Goal: Transaction & Acquisition: Obtain resource

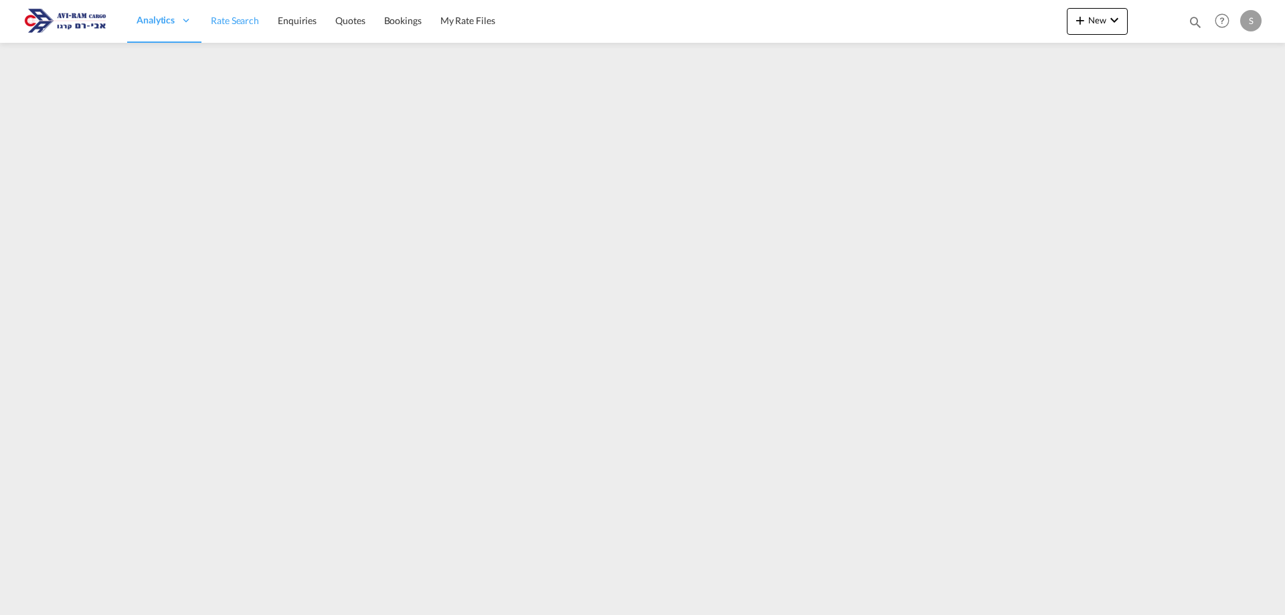
click at [234, 27] on span "Rate Search" at bounding box center [235, 20] width 48 height 13
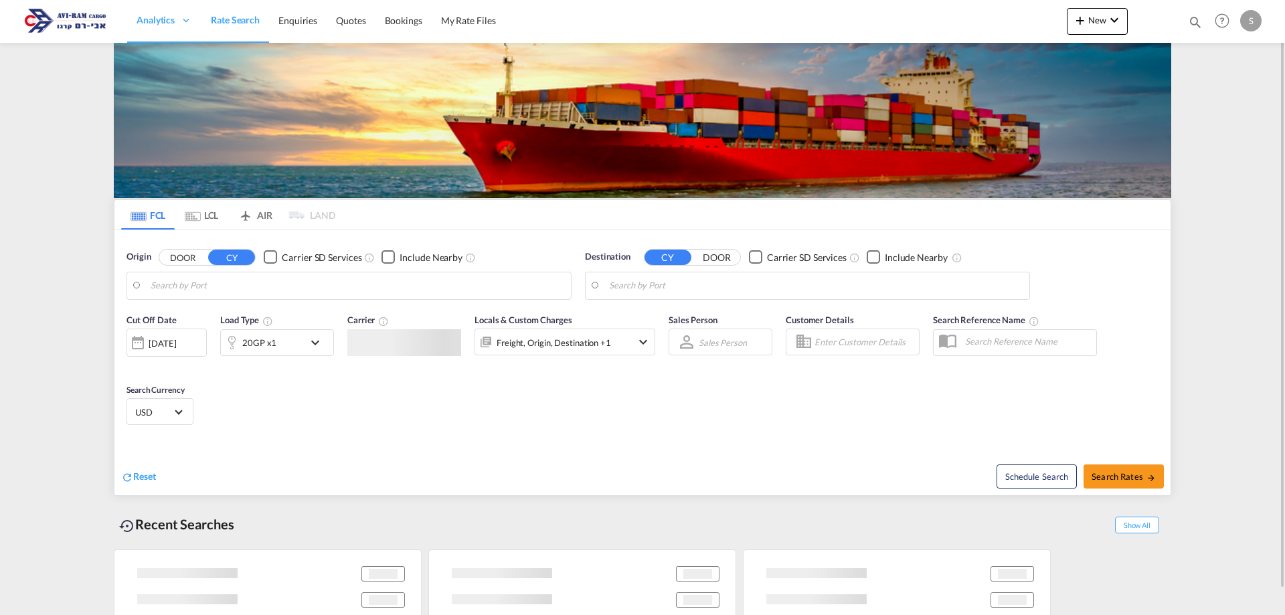
type input "[GEOGRAPHIC_DATA], PLGDY"
type input "[GEOGRAPHIC_DATA], [GEOGRAPHIC_DATA]"
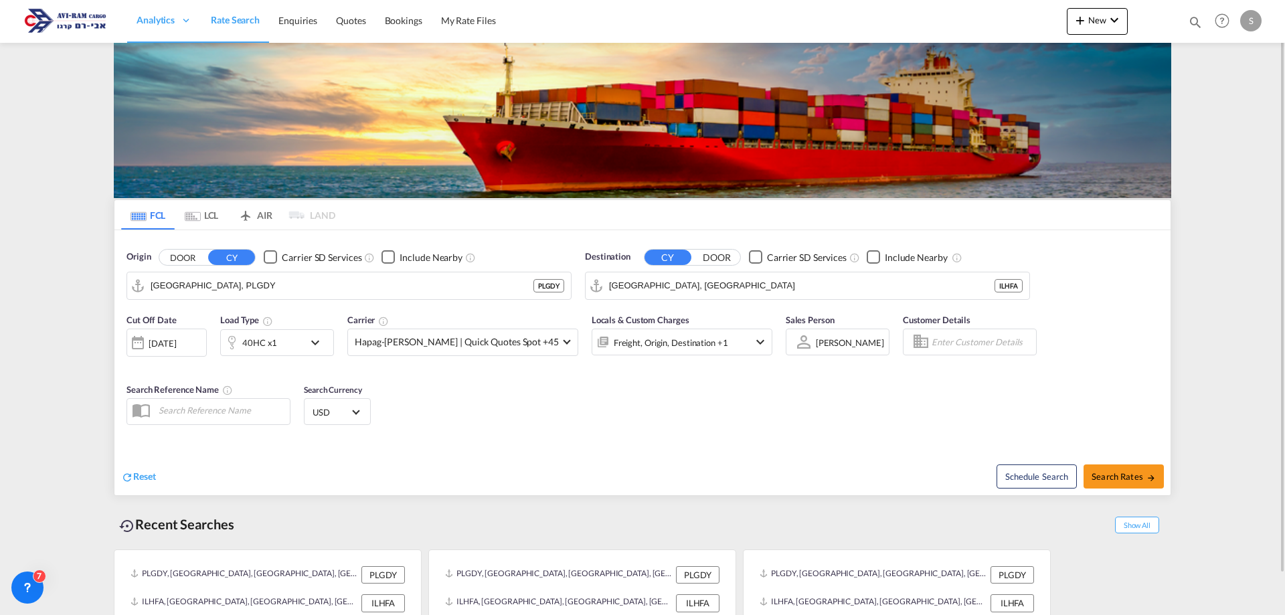
click at [195, 214] on md-icon "Use the left and right arrow keys to navigate between tabs" at bounding box center [193, 217] width 16 height 10
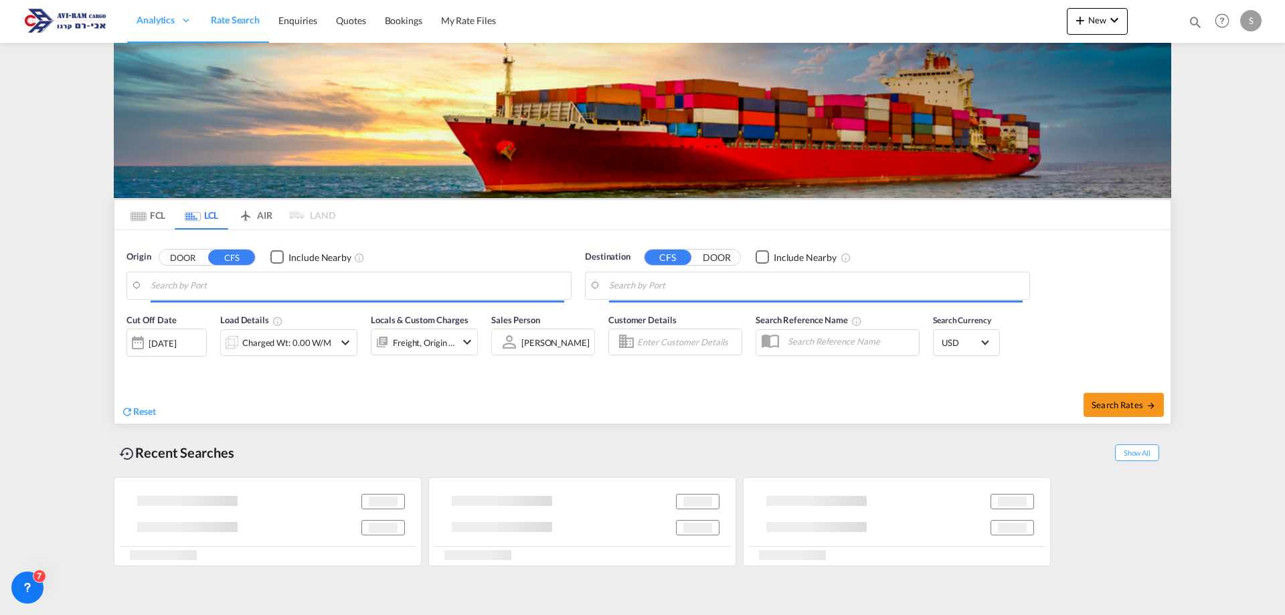
type input "Tianjin, TJ, CNTSN"
type input "Ashdod, ILASH"
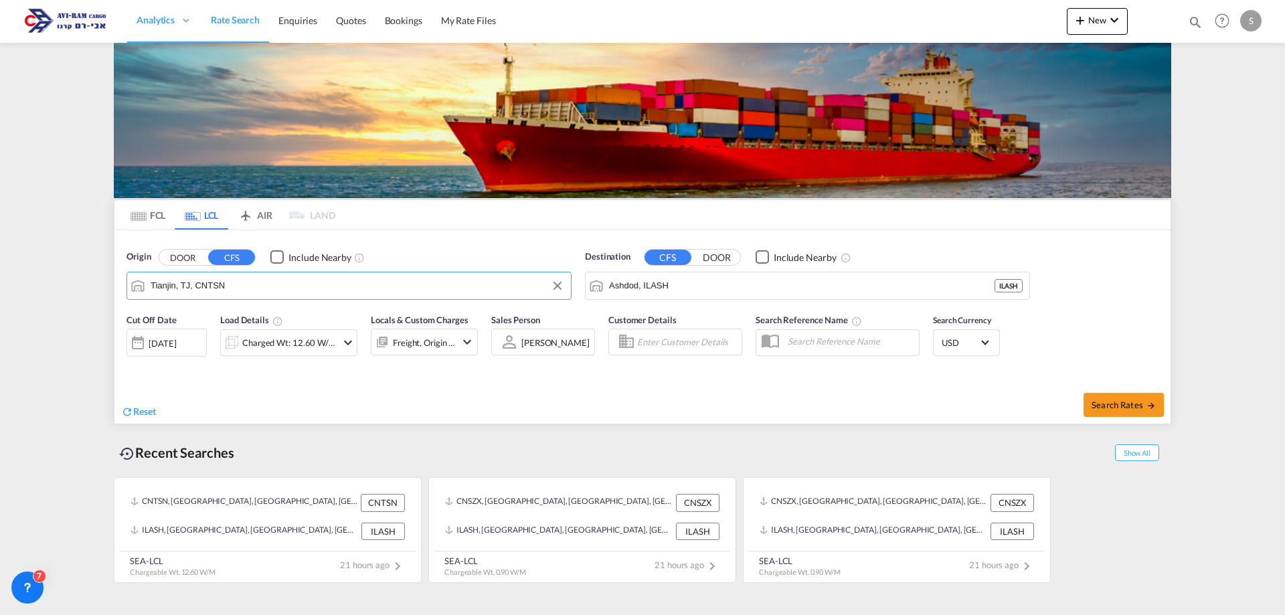
click at [205, 284] on input "Tianjin, TJ, CNTSN" at bounding box center [358, 286] width 414 height 20
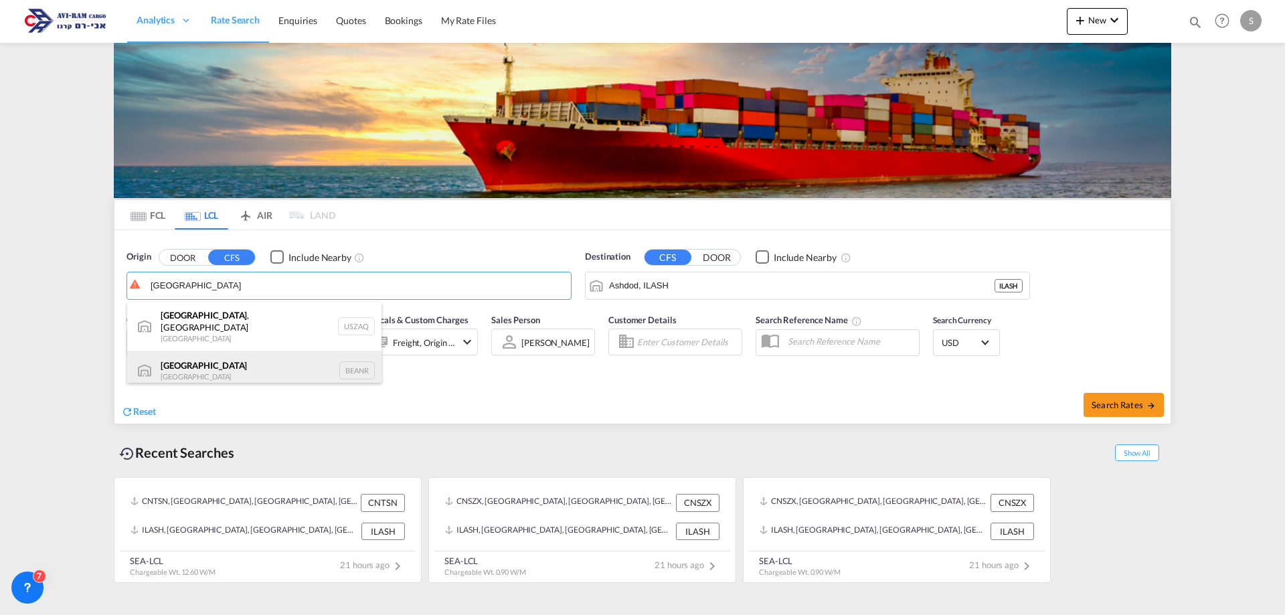
click at [215, 367] on div "Antwerp [GEOGRAPHIC_DATA] BEANR" at bounding box center [254, 371] width 254 height 40
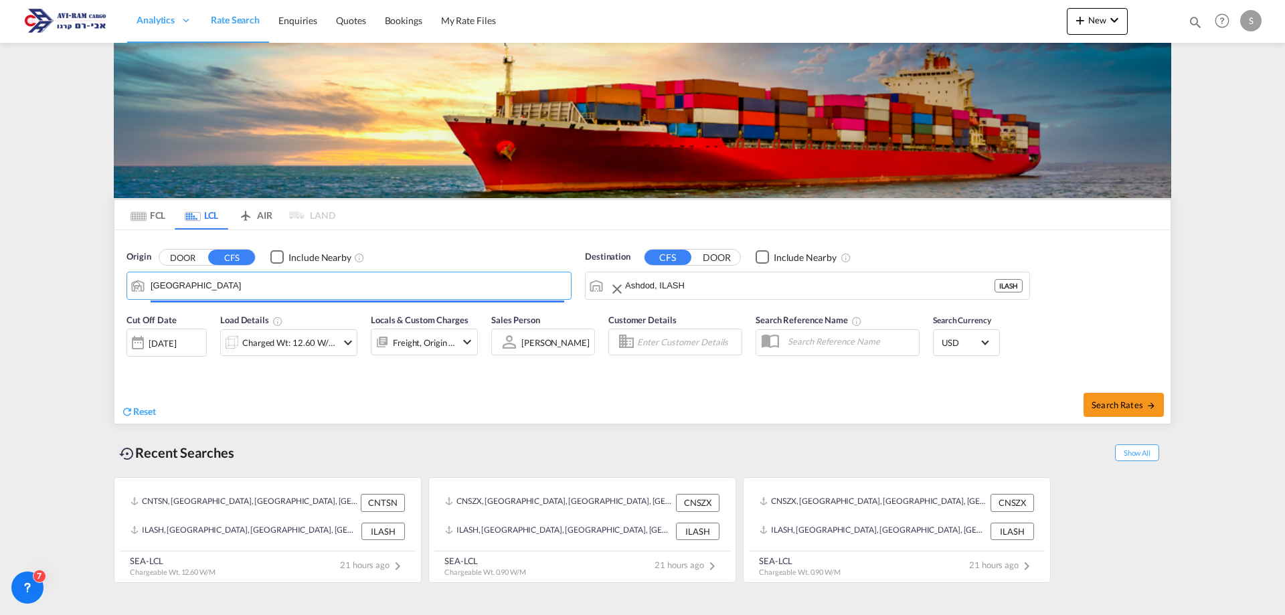
type input "[GEOGRAPHIC_DATA], BEANR"
click at [299, 343] on div "Charged Wt: 12.60 W/M" at bounding box center [289, 342] width 94 height 19
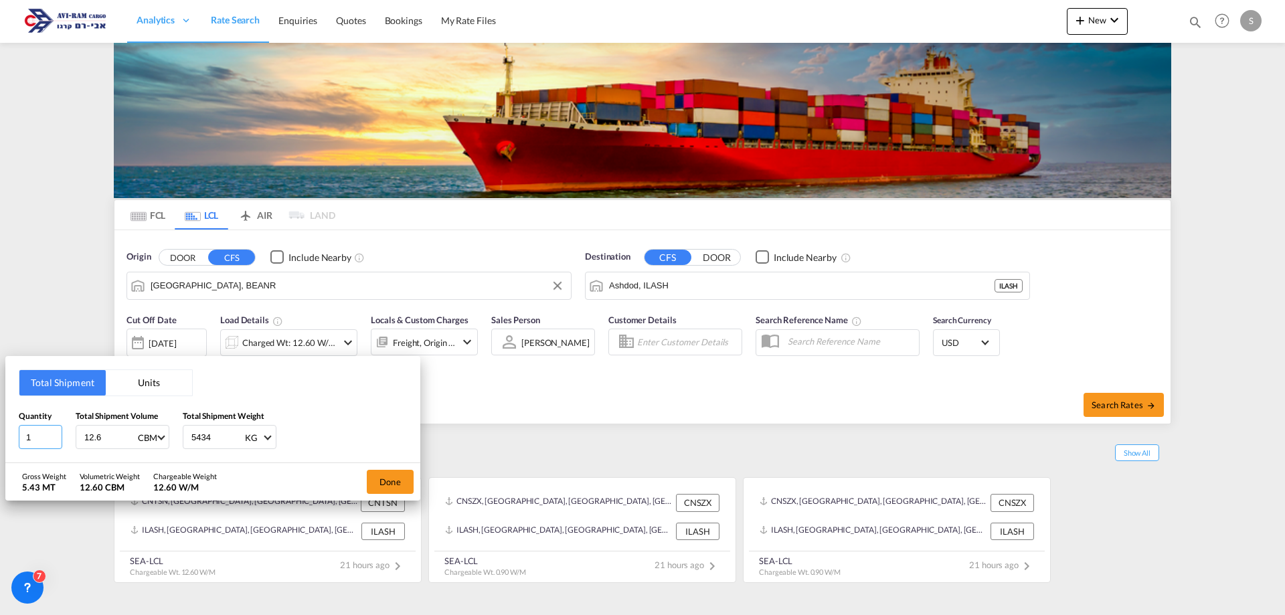
drag, startPoint x: 29, startPoint y: 438, endPoint x: 17, endPoint y: 436, distance: 12.8
click at [17, 436] on div "Total Shipment Units Quantity 1 Total Shipment Volume 12.6 CBM CBM CFT Total Sh…" at bounding box center [212, 409] width 415 height 107
type input "3"
type input "0.924"
type input "511"
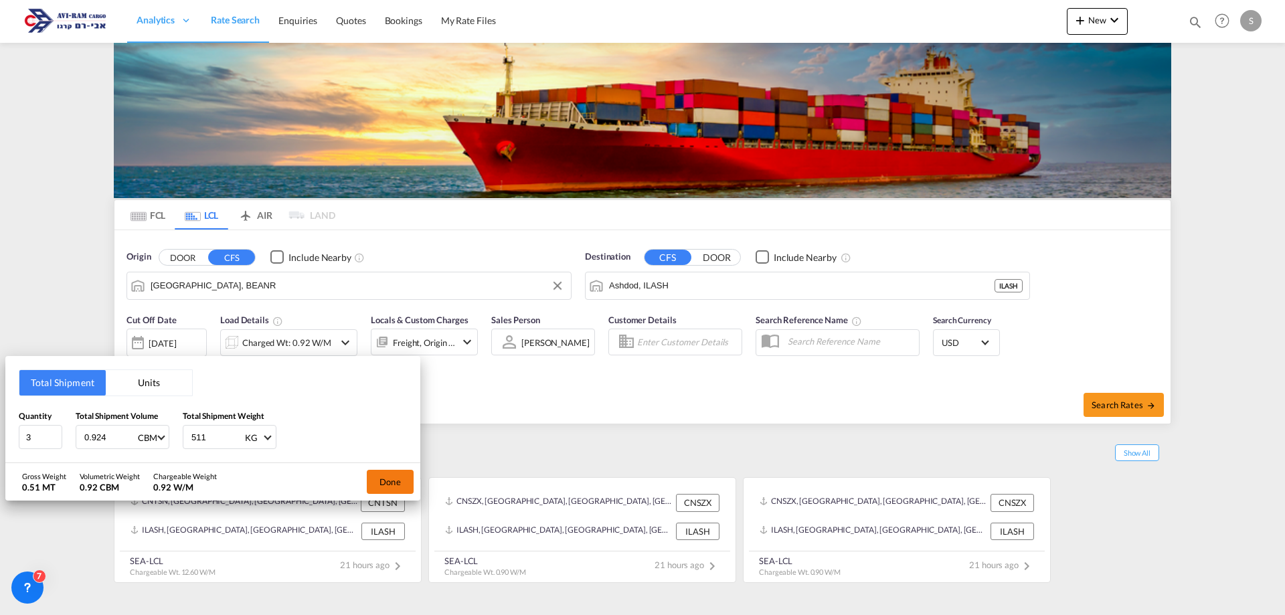
click at [387, 475] on button "Done" at bounding box center [390, 482] width 47 height 24
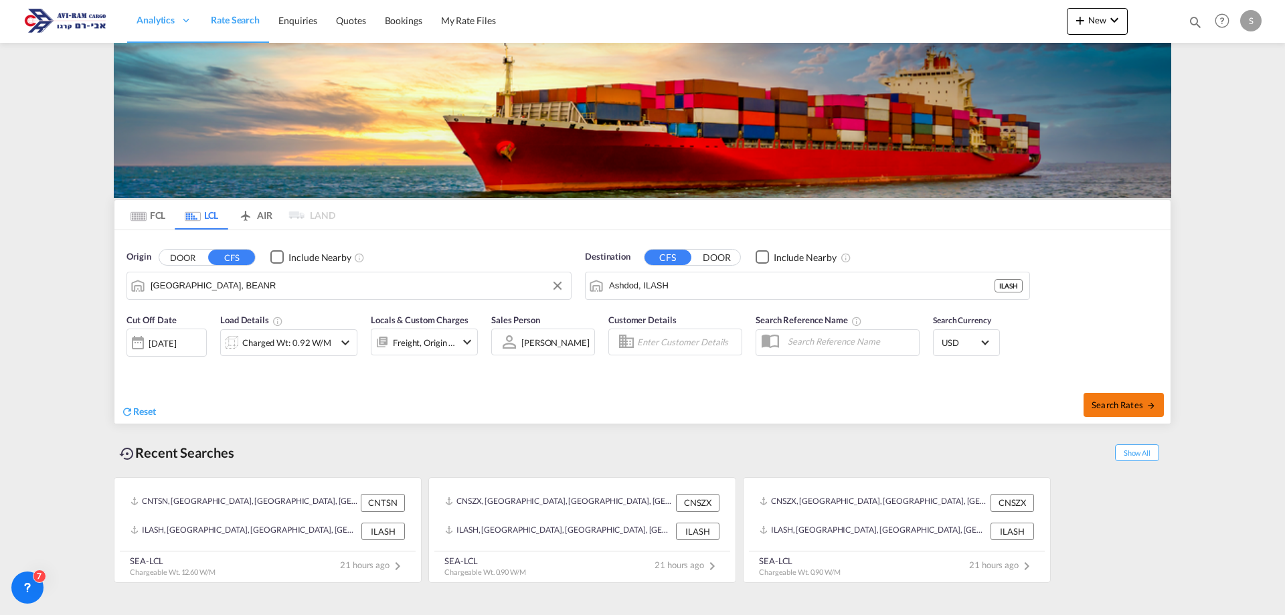
click at [1140, 404] on span "Search Rates" at bounding box center [1124, 405] width 64 height 11
type input "BEANR to ILASH / [DATE]"
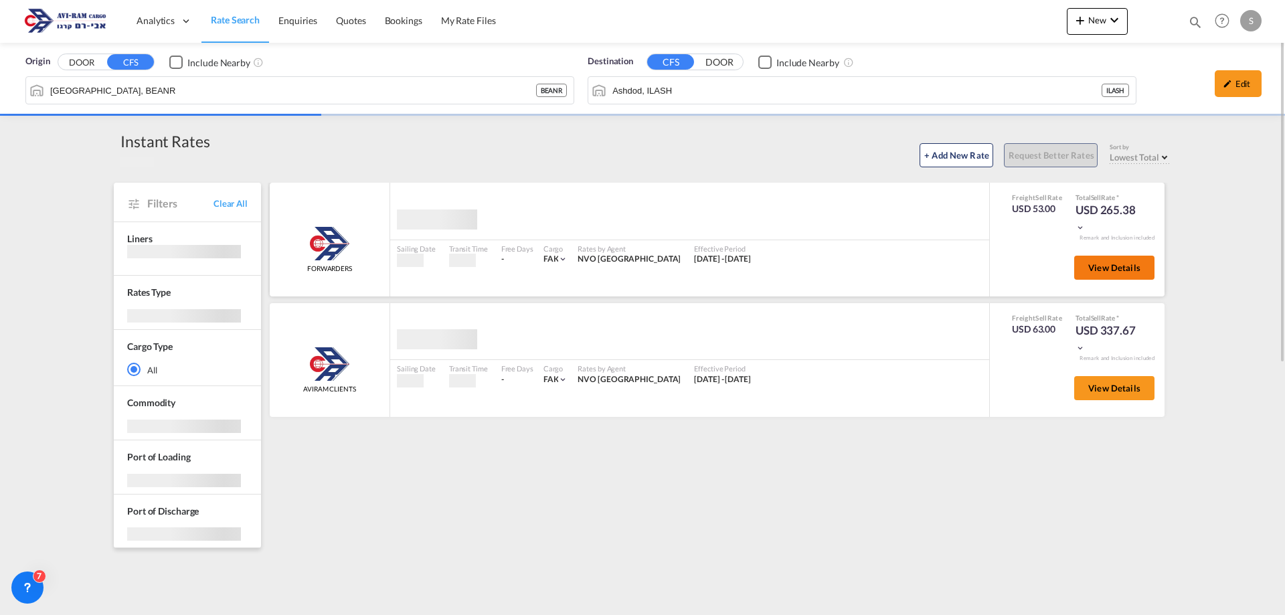
click at [1131, 271] on body "Analytics Dashboard Rate Search Enquiries Quotes Bookings" at bounding box center [642, 307] width 1285 height 615
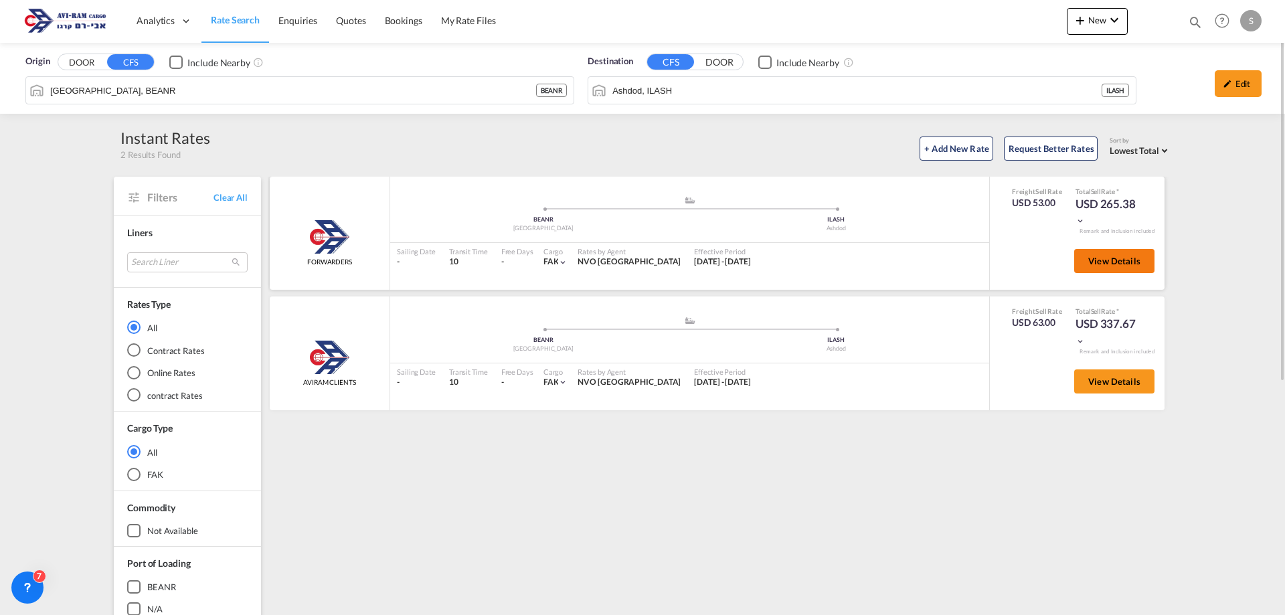
click at [1131, 270] on button "View Details" at bounding box center [1114, 261] width 80 height 24
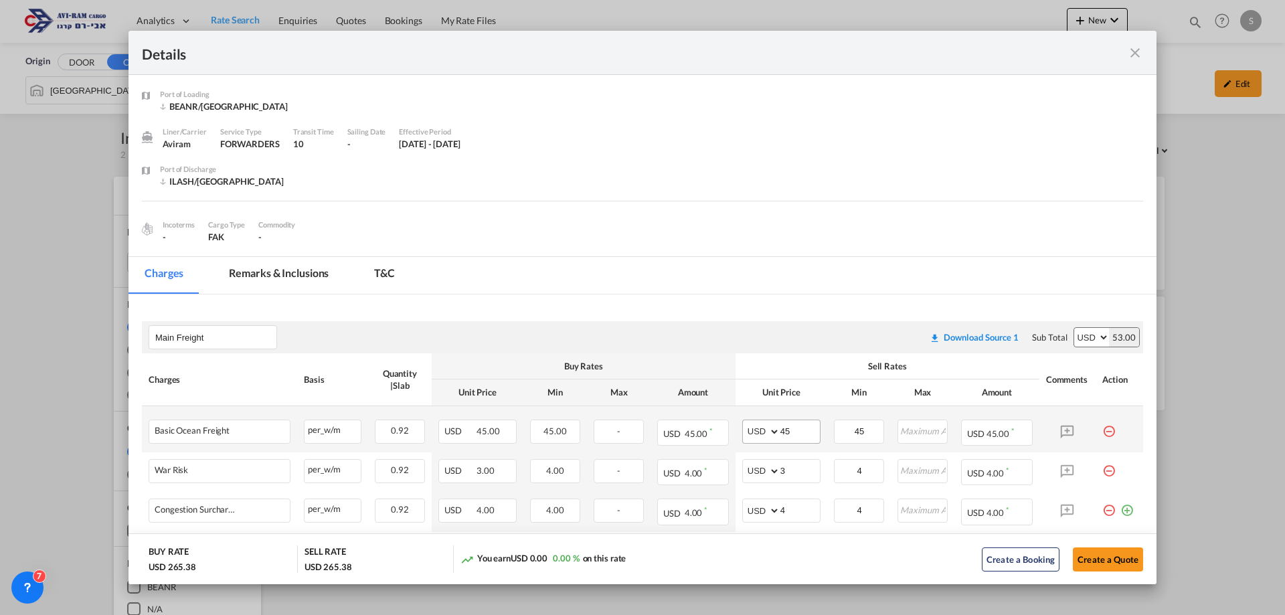
scroll to position [134, 0]
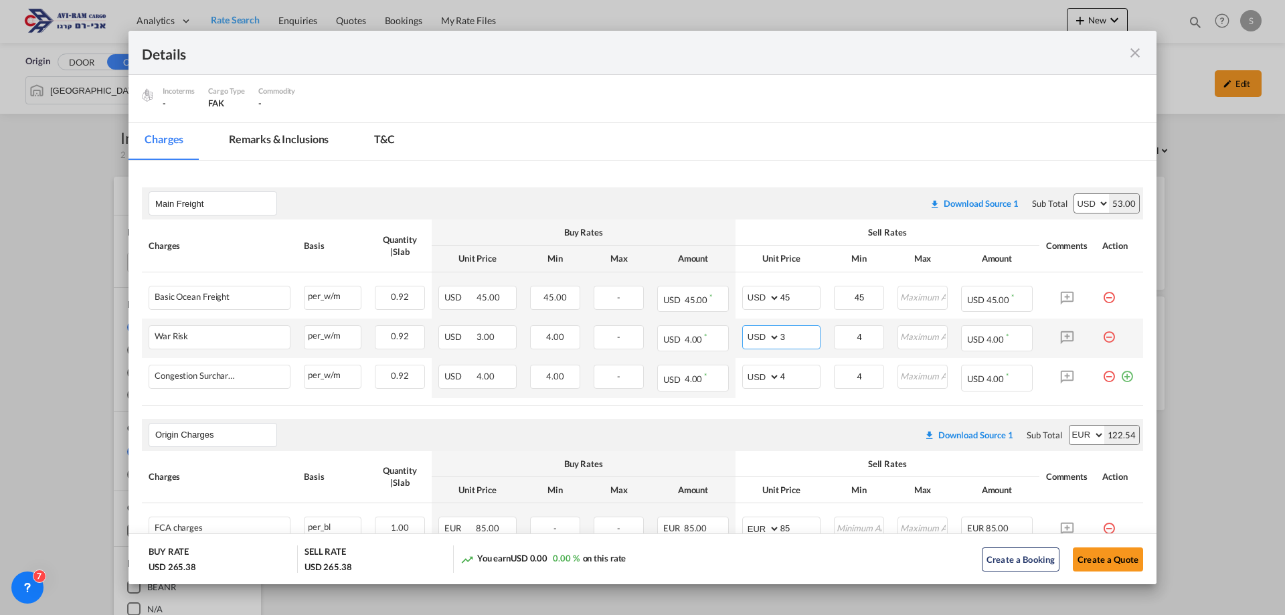
drag, startPoint x: 795, startPoint y: 338, endPoint x: 746, endPoint y: 340, distance: 48.2
click at [746, 340] on md-input-container "AED AFN ALL AMD ANG AOA ARS AUD AWG AZN BAM BBD BDT BGN BHD BIF BMD BND [PERSON…" at bounding box center [781, 337] width 78 height 24
type input "2"
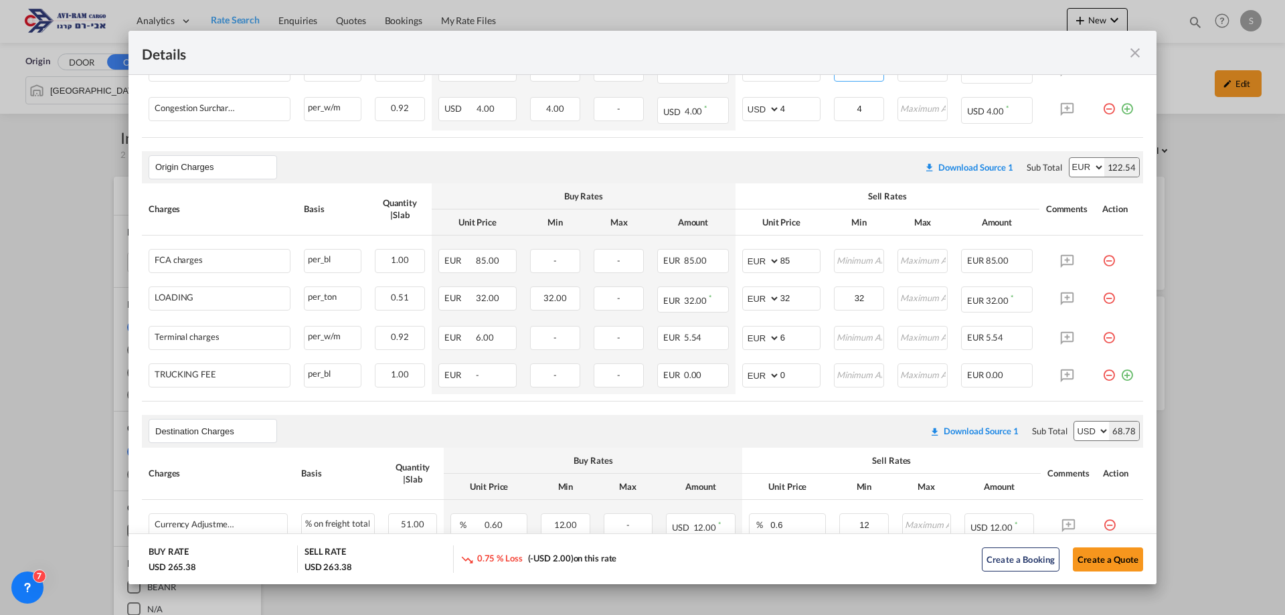
type input "2"
click at [1102, 374] on md-icon "icon-minus-circle-outline red-400-fg pt-7" at bounding box center [1108, 369] width 13 height 13
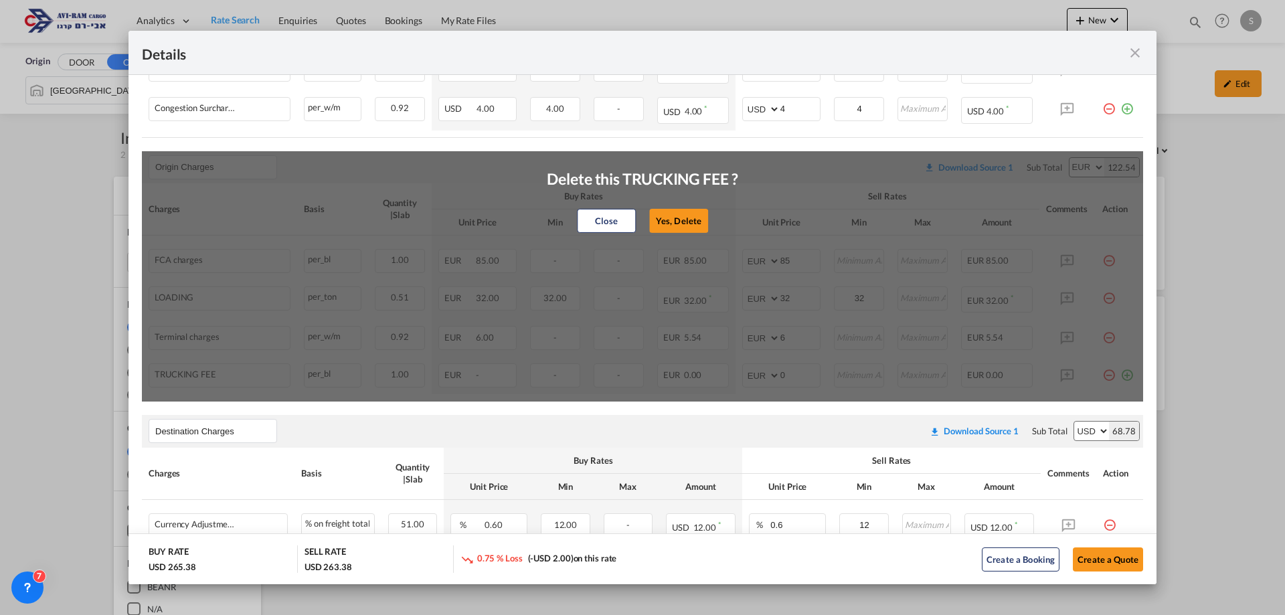
drag, startPoint x: 698, startPoint y: 221, endPoint x: 736, endPoint y: 230, distance: 39.1
click at [698, 220] on button "Yes, Delete" at bounding box center [678, 221] width 59 height 24
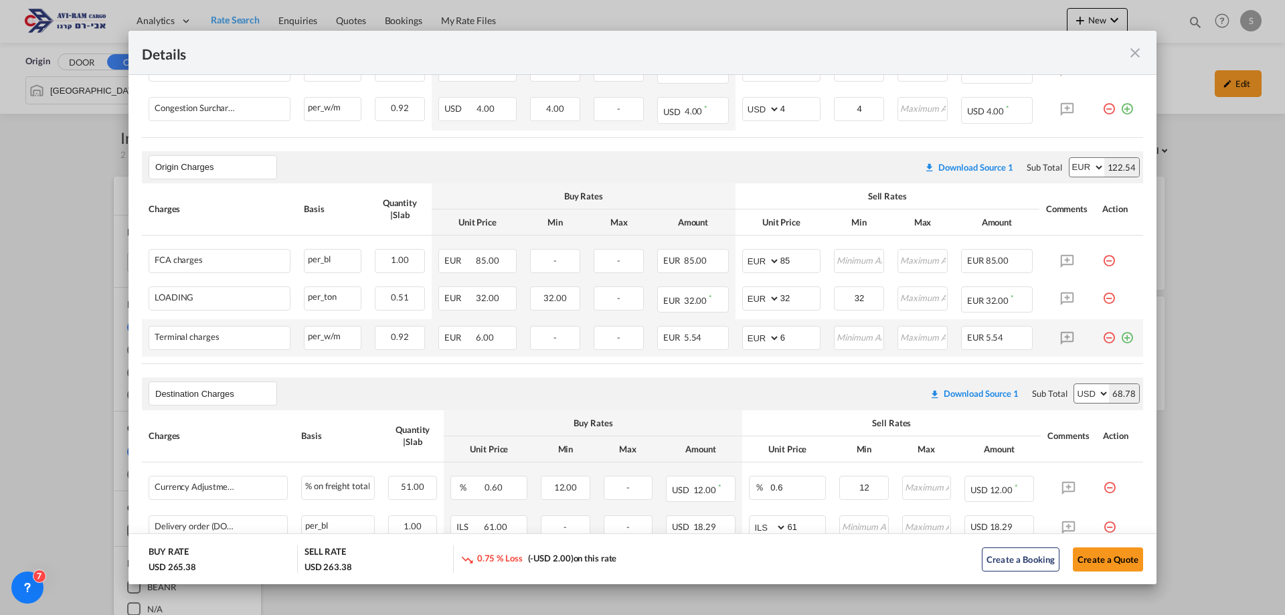
drag, startPoint x: 1102, startPoint y: 336, endPoint x: 1090, endPoint y: 331, distance: 12.9
click at [1102, 335] on md-icon "icon-minus-circle-outline red-400-fg pt-7" at bounding box center [1108, 332] width 13 height 13
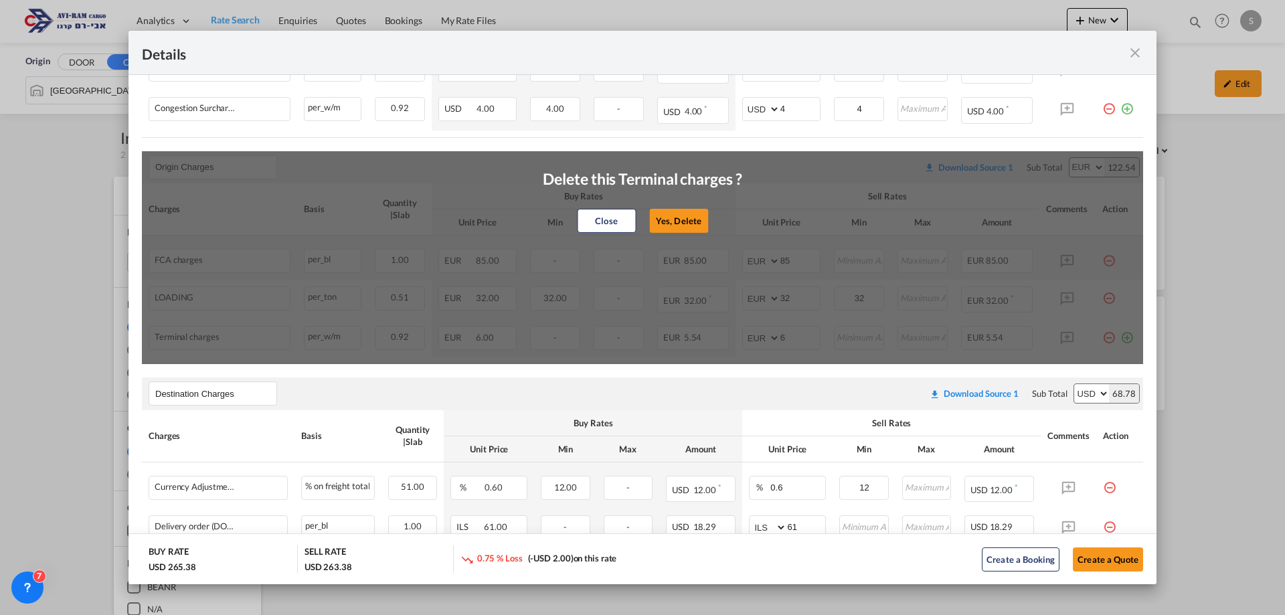
click at [679, 223] on button "Yes, Delete" at bounding box center [678, 221] width 59 height 24
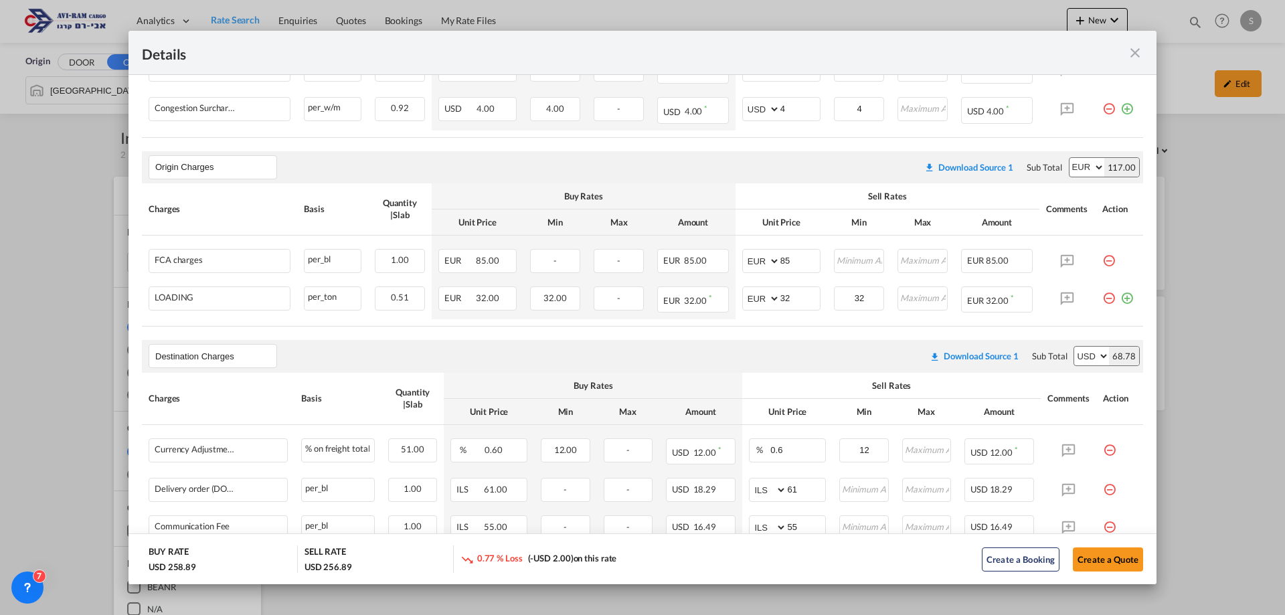
click at [1103, 297] on md-icon "icon-minus-circle-outline red-400-fg pt-7" at bounding box center [1108, 292] width 13 height 13
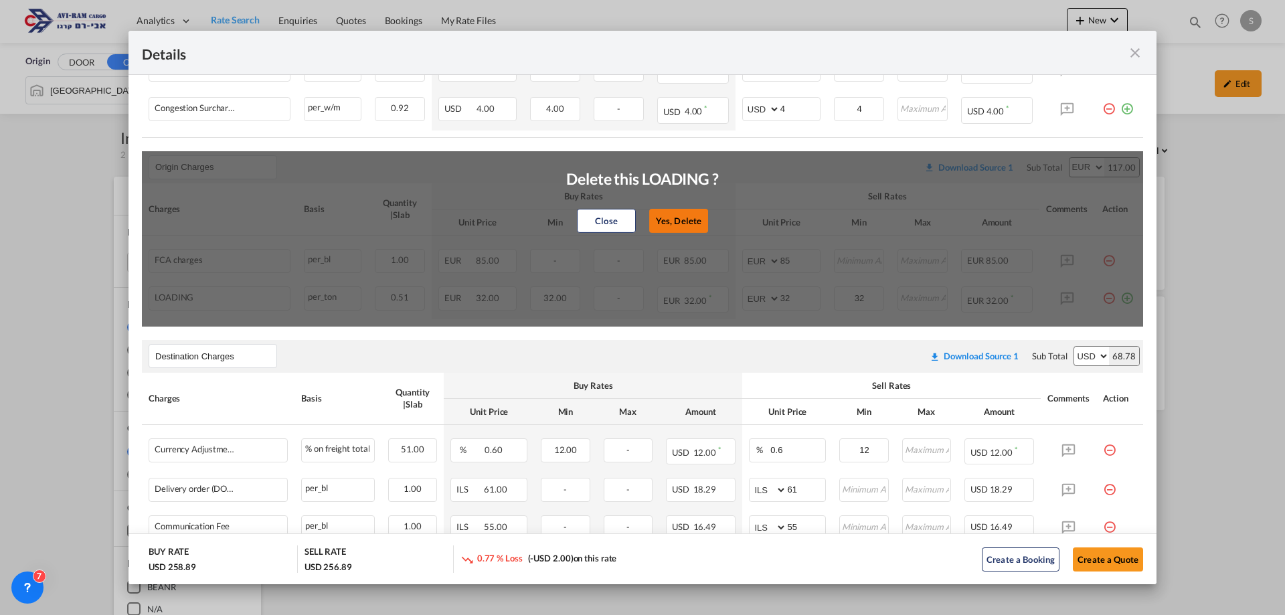
click at [672, 216] on button "Yes, Delete" at bounding box center [678, 221] width 59 height 24
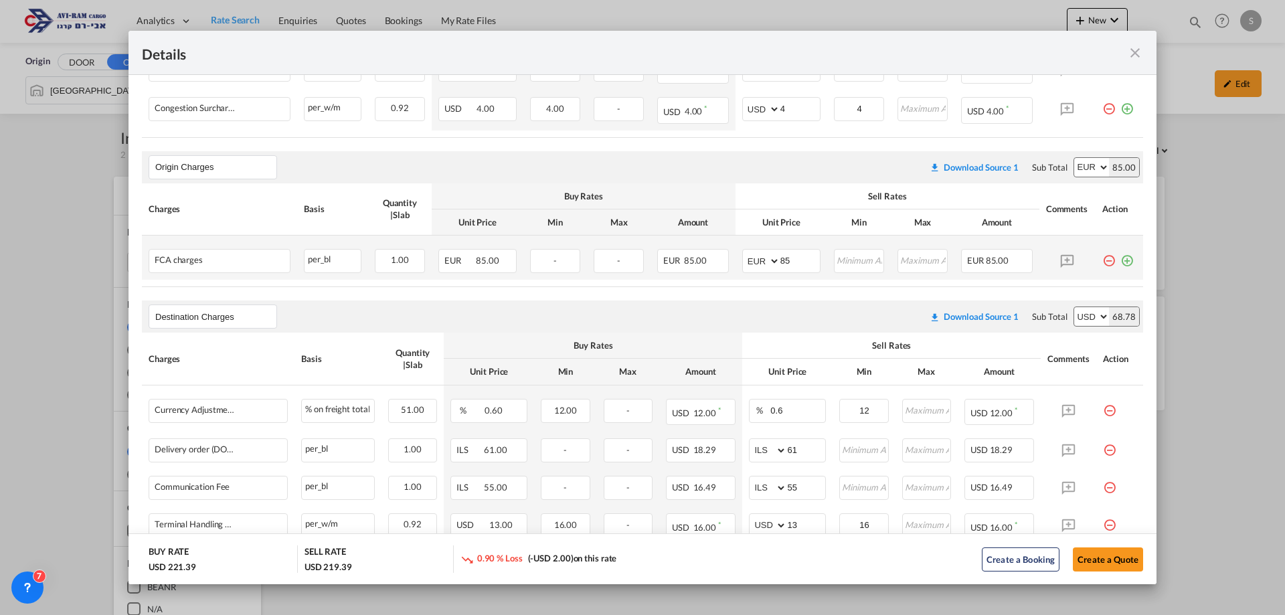
click at [1102, 259] on md-icon "icon-minus-circle-outline red-400-fg pt-7" at bounding box center [1108, 255] width 13 height 13
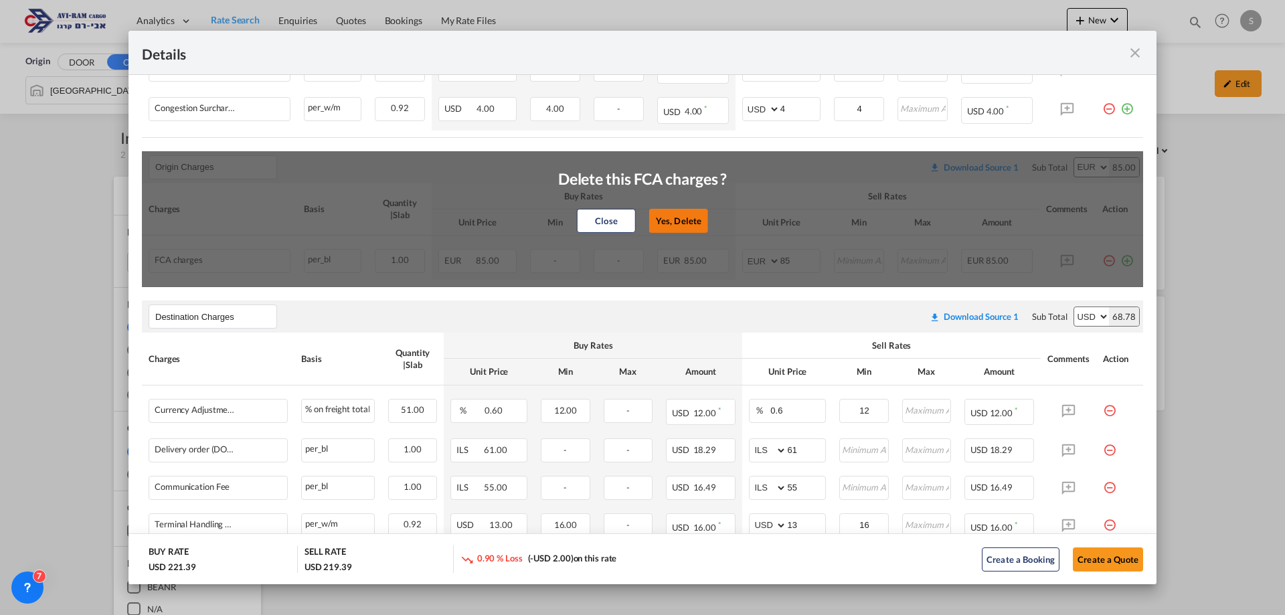
click at [683, 222] on button "Yes, Delete" at bounding box center [678, 221] width 59 height 24
type input "Destination Charges"
select select "string:USD"
type input "0.6"
type input "12"
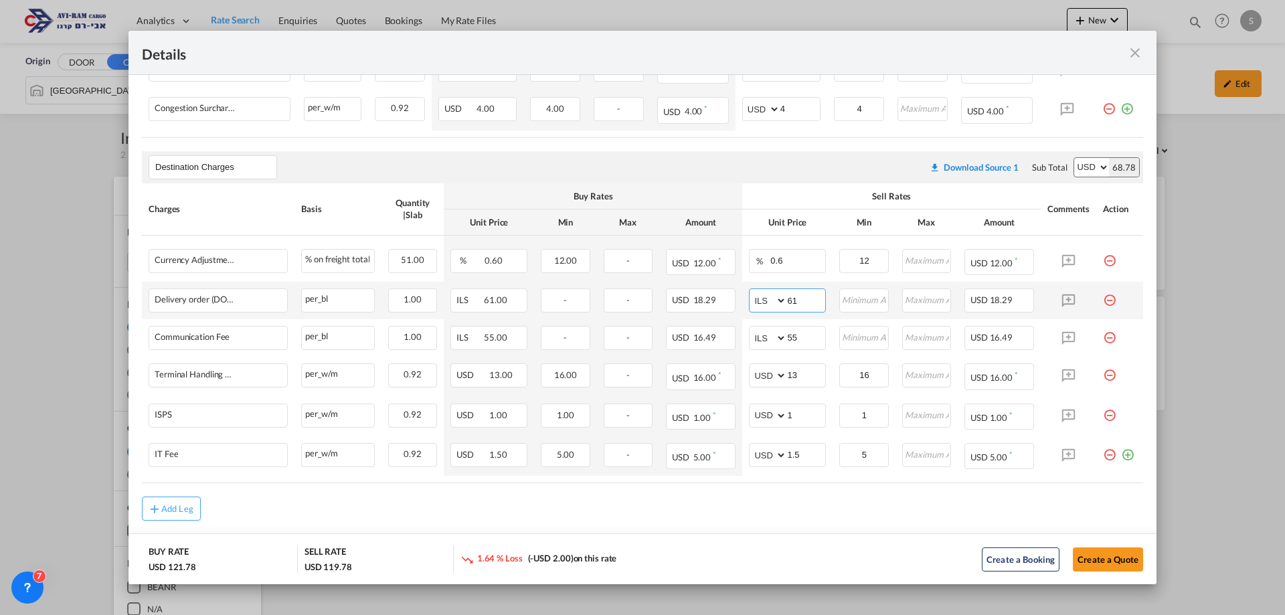
drag, startPoint x: 793, startPoint y: 299, endPoint x: 760, endPoint y: 292, distance: 34.3
click at [768, 295] on md-input-container "AED AFN ALL AMD ANG AOA ARS AUD AWG AZN BAM BBD BDT BGN BHD BIF BMD BND [PERSON…" at bounding box center [787, 300] width 77 height 24
type input "116"
type input "66"
type input "16"
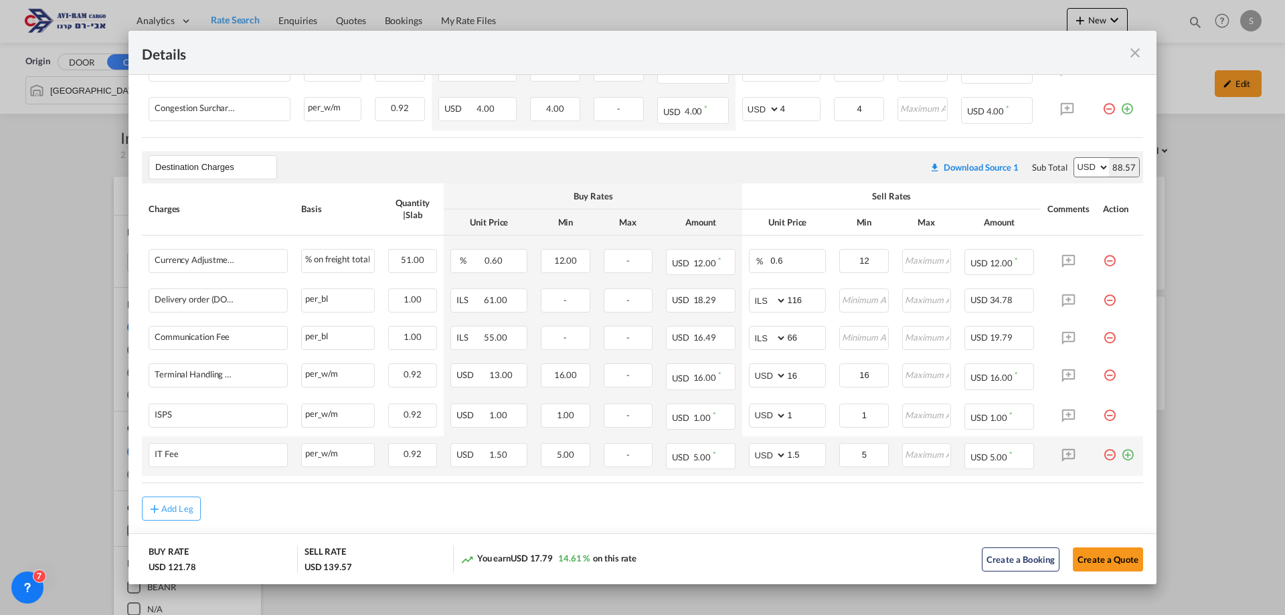
click at [1121, 453] on md-icon "icon-plus-circle-outline green-400-fg" at bounding box center [1127, 449] width 13 height 13
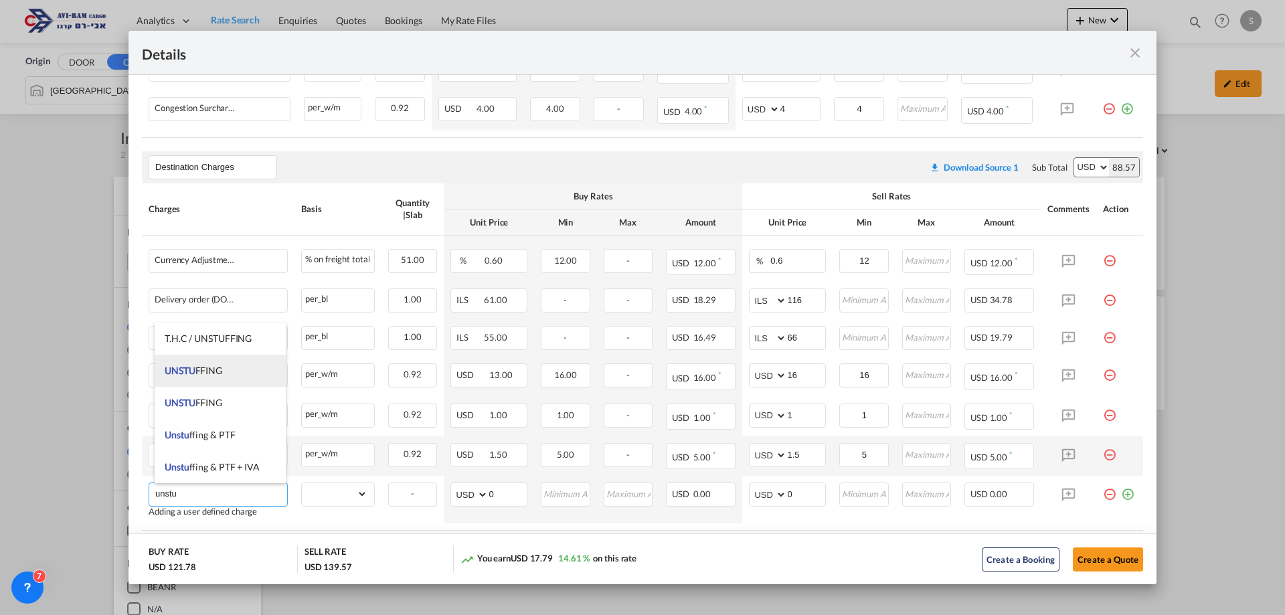
click at [206, 369] on span "UNSTU FFING" at bounding box center [194, 370] width 58 height 11
type input "UNSTUFFING"
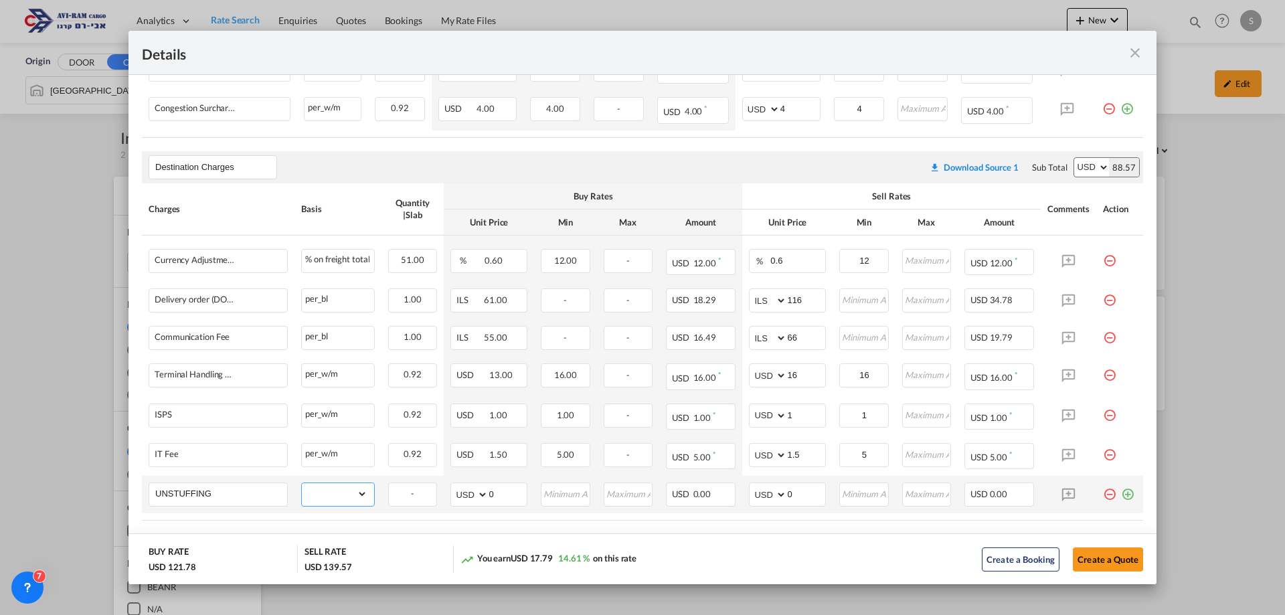
click at [328, 491] on select "gross_weight volumetric_weight per_shipment per_bl per_km per_hawb per_kg flat …" at bounding box center [335, 493] width 66 height 21
select select "per_ton"
click at [302, 483] on select "gross_weight volumetric_weight per_shipment per_bl per_km per_hawb per_kg flat …" at bounding box center [335, 493] width 66 height 21
drag, startPoint x: 790, startPoint y: 489, endPoint x: 736, endPoint y: 483, distance: 53.8
click at [742, 483] on td "AED AFN ALL AMD ANG AOA ARS AUD AWG AZN BAM BBD BDT BGN BHD BIF BMD BND BOB BRL…" at bounding box center [787, 494] width 90 height 37
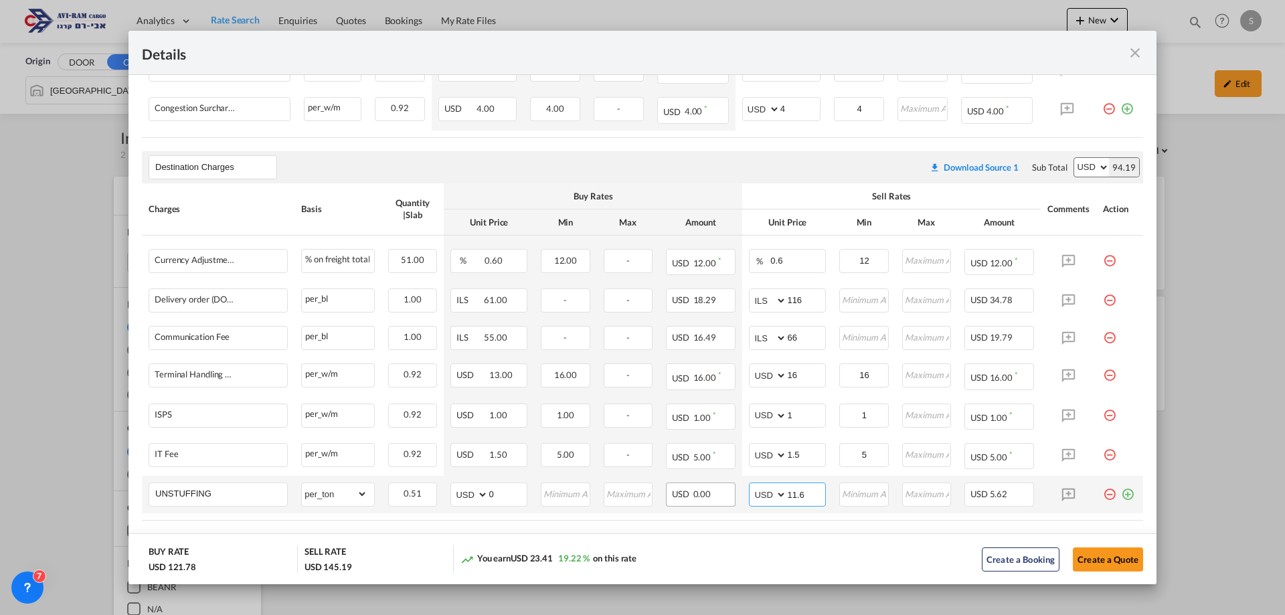
type input "11.6"
type input "12"
drag, startPoint x: 858, startPoint y: 416, endPoint x: 798, endPoint y: 424, distance: 60.8
click at [804, 422] on tr "ISPS Please Enter Already Exists per_w/m per_w/m can not applied for this charg…" at bounding box center [642, 416] width 1001 height 39
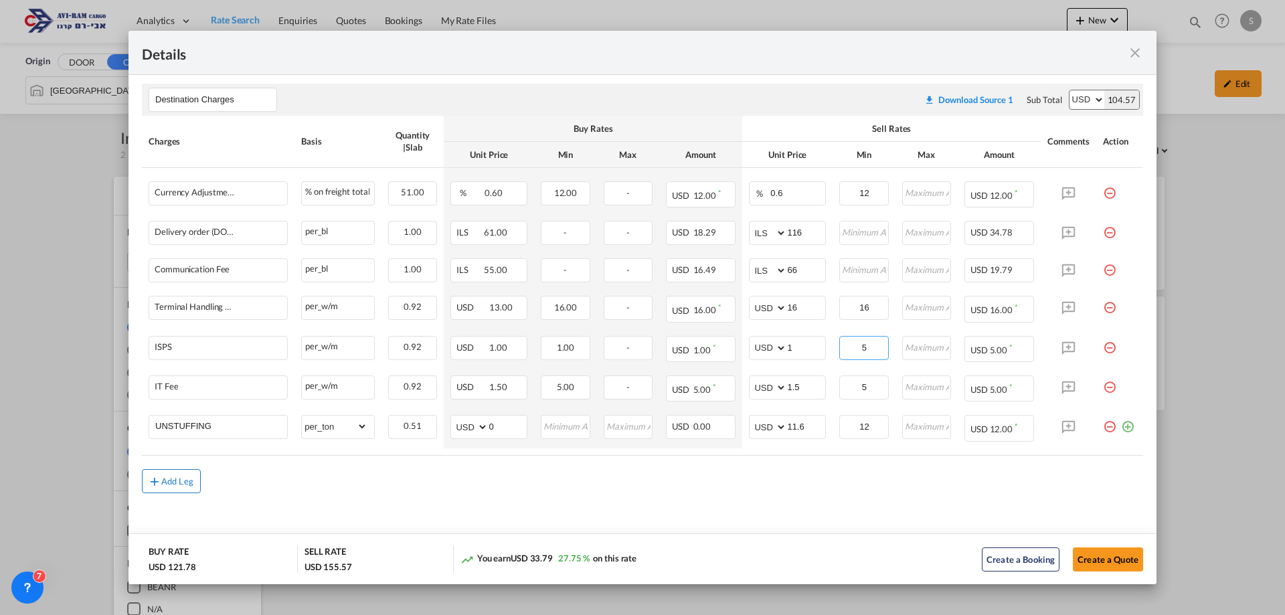
type input "5"
click at [161, 481] on md-icon "icon-plus md-link-fg s20" at bounding box center [154, 481] width 13 height 13
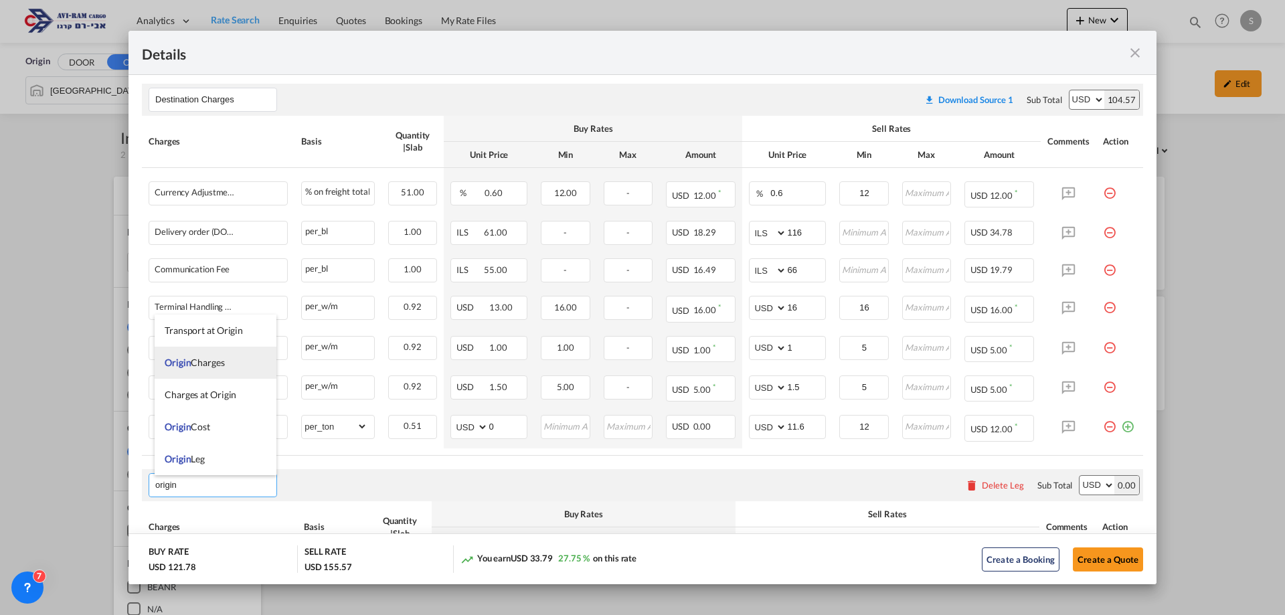
click at [226, 363] on li "Origin Charges" at bounding box center [216, 363] width 122 height 32
type input "Origin Charges"
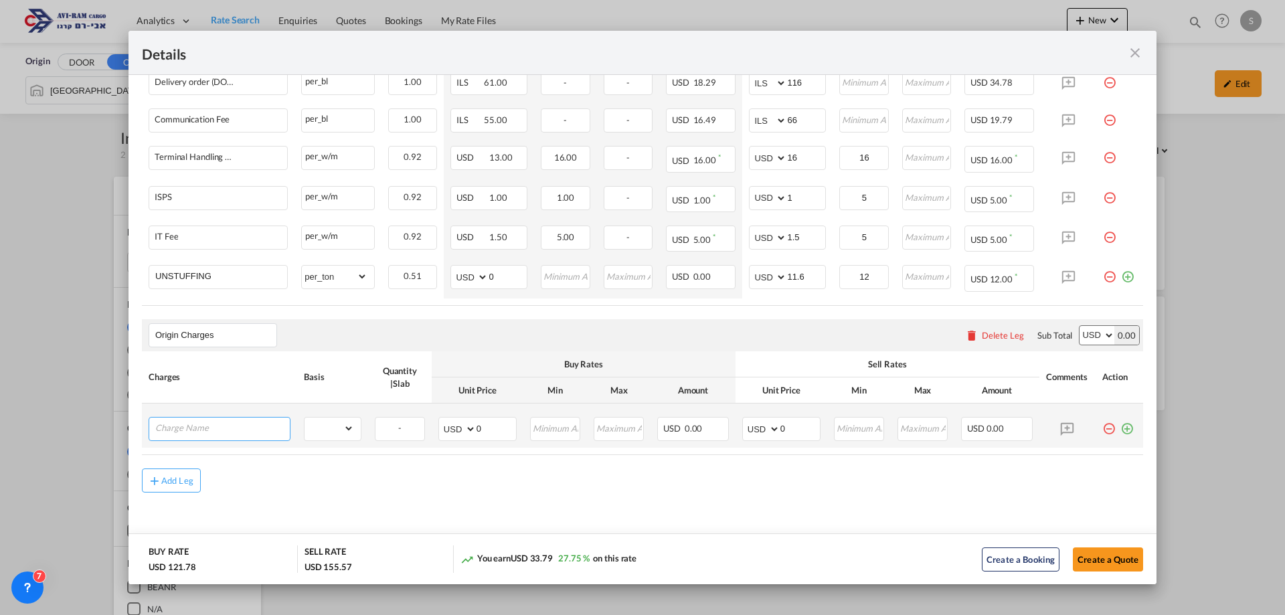
click at [226, 426] on input "Charge Name" at bounding box center [222, 428] width 135 height 20
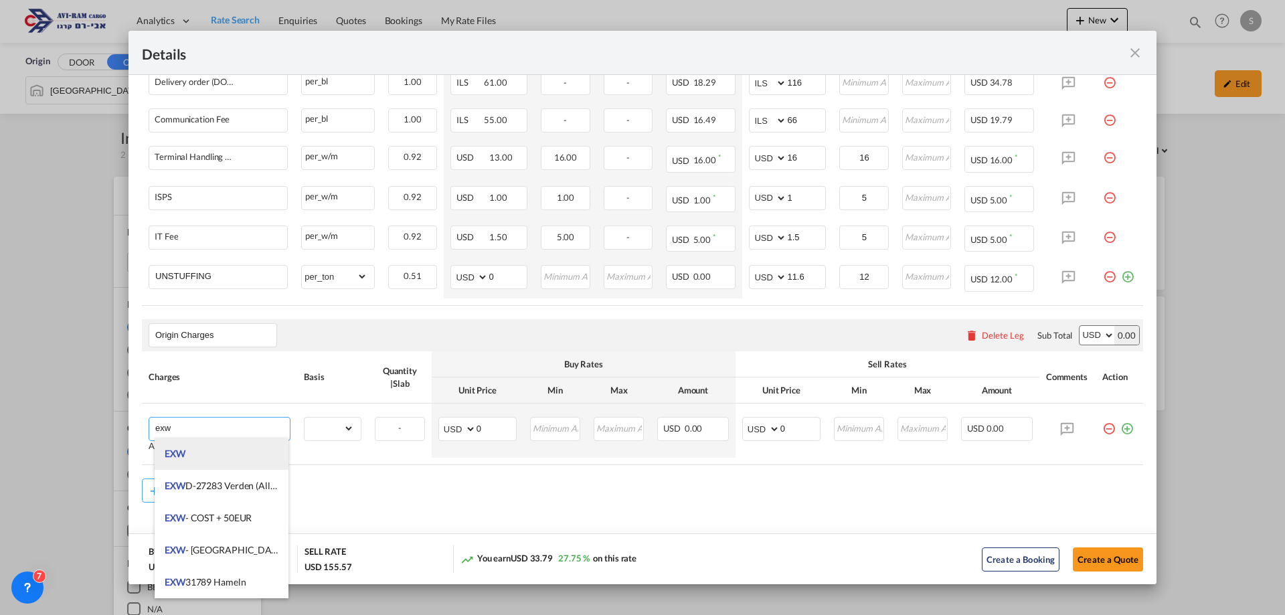
click at [208, 453] on li "EXW" at bounding box center [222, 454] width 134 height 32
type input "EXW"
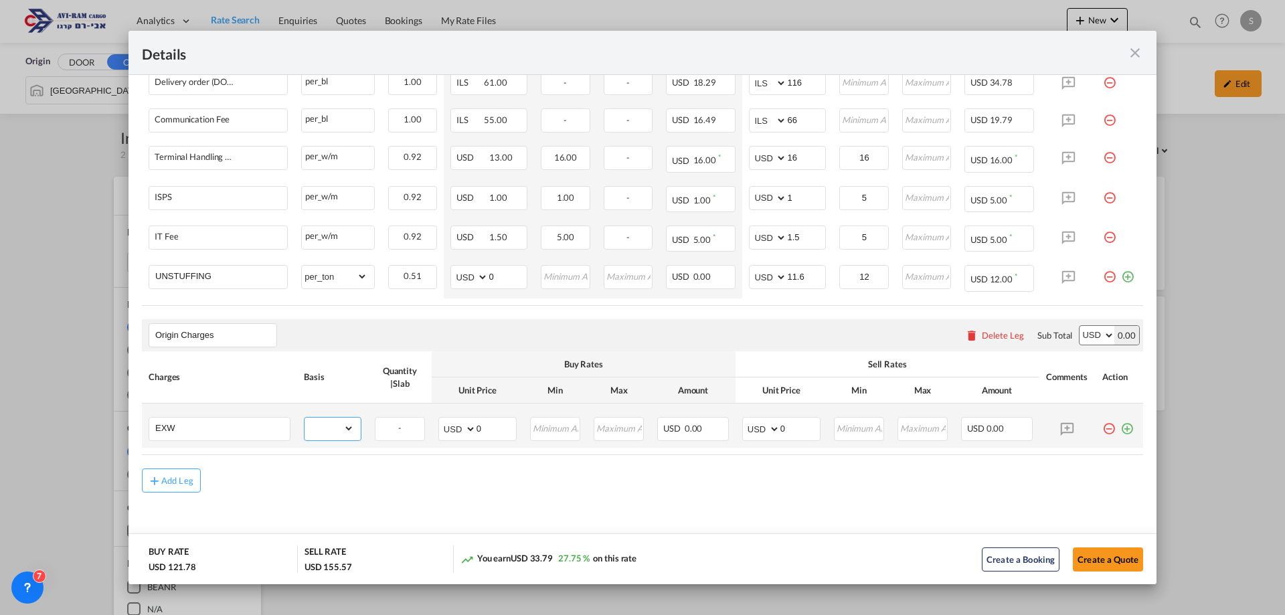
click at [313, 430] on select "gross_weight volumetric_weight per_shipment per_bl per_km per_hawb per_kg flat …" at bounding box center [330, 428] width 50 height 21
select select "per_shipment"
click at [305, 418] on select "gross_weight volumetric_weight per_shipment per_bl per_km per_hawb per_kg flat …" at bounding box center [330, 428] width 50 height 21
click at [754, 424] on select "AED AFN ALL AMD ANG AOA ARS AUD AWG AZN BAM BBD BDT BGN BHD BIF BMD BND BOB BRL…" at bounding box center [762, 429] width 35 height 19
select select "string:EUR"
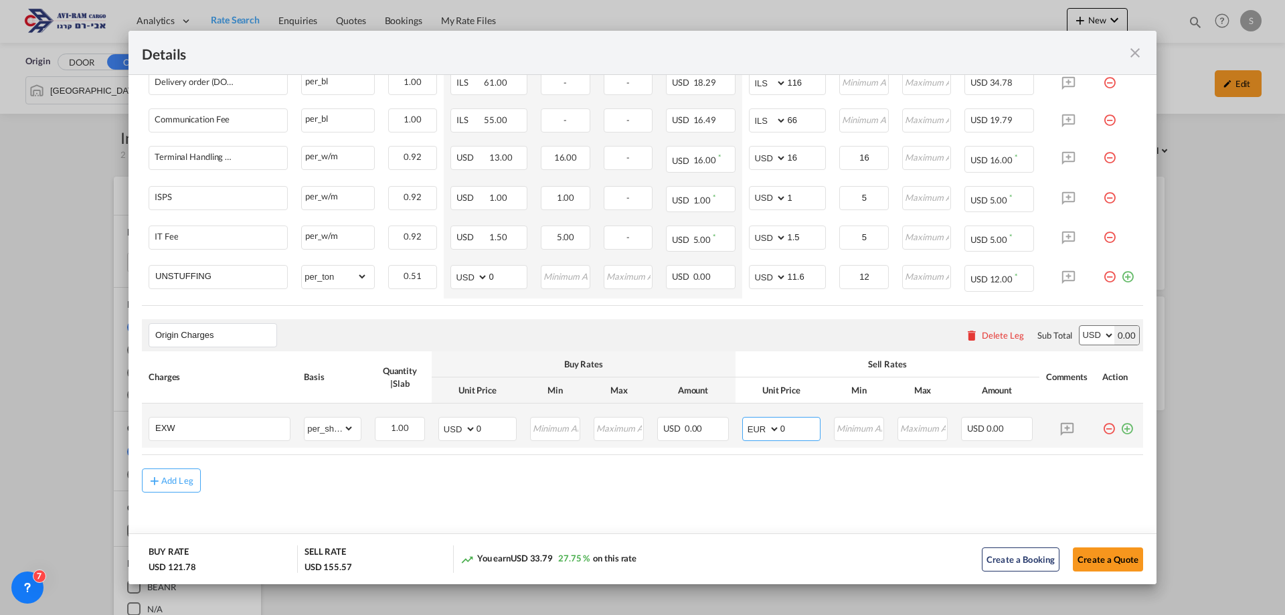
click at [745, 420] on select "AED AFN ALL AMD ANG AOA ARS AUD AWG AZN BAM BBD BDT BGN BHD BIF BMD BND BOB BRL…" at bounding box center [762, 429] width 35 height 19
drag, startPoint x: 787, startPoint y: 428, endPoint x: 744, endPoint y: 429, distance: 42.9
click at [744, 429] on md-input-container "AED AFN ALL AMD ANG AOA ARS AUD AWG AZN BAM BBD BDT BGN BHD BIF BMD BND BOB BRL…" at bounding box center [781, 429] width 78 height 24
type input "272"
click at [1090, 563] on button "Create a Quote" at bounding box center [1108, 560] width 70 height 24
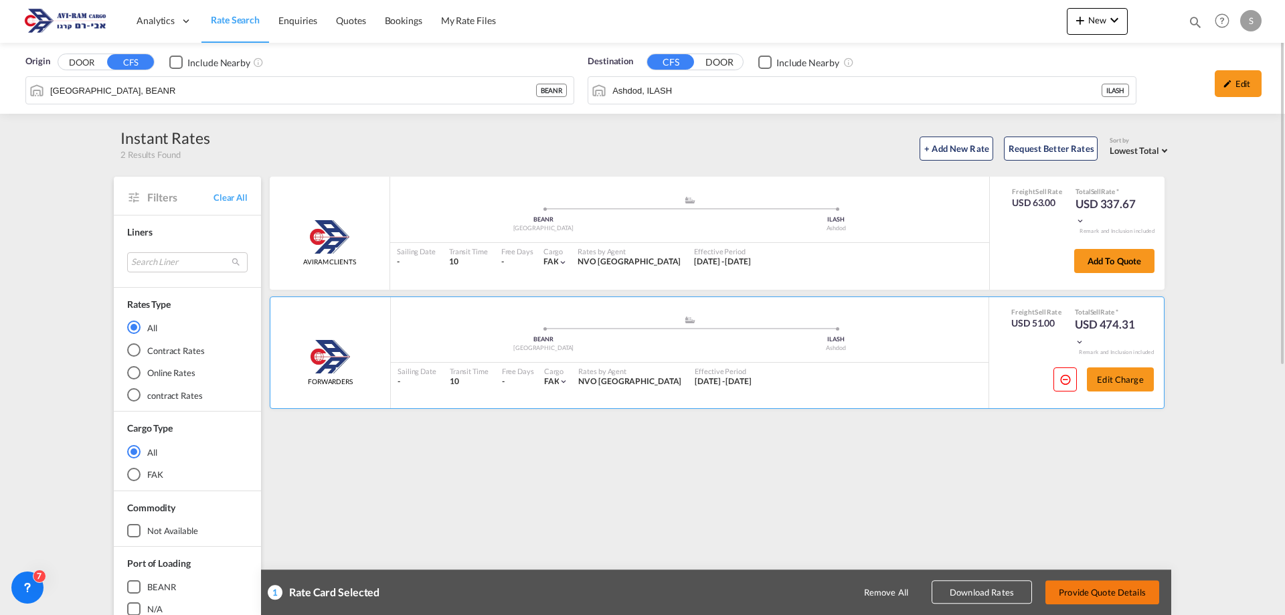
click at [1107, 592] on button "Provide Quote Details" at bounding box center [1103, 592] width 114 height 24
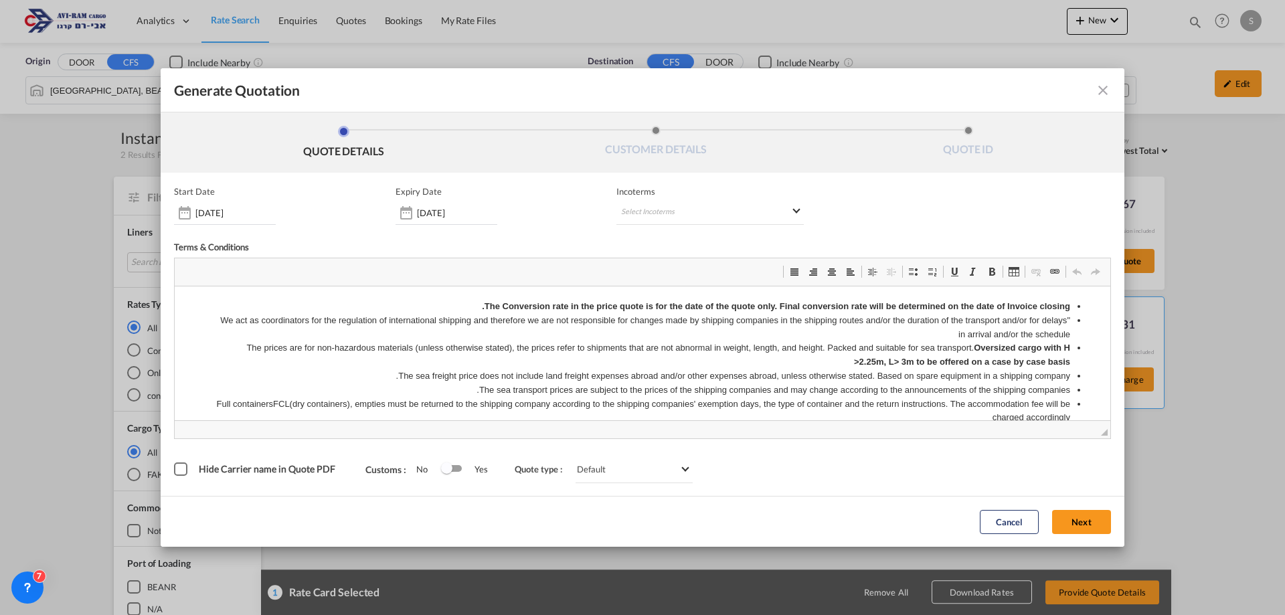
scroll to position [0, 0]
click at [631, 210] on md-select "Select Incoterms CIF - import Cost,Insurance and Freight CIF - export Cost,Insu…" at bounding box center [709, 213] width 187 height 24
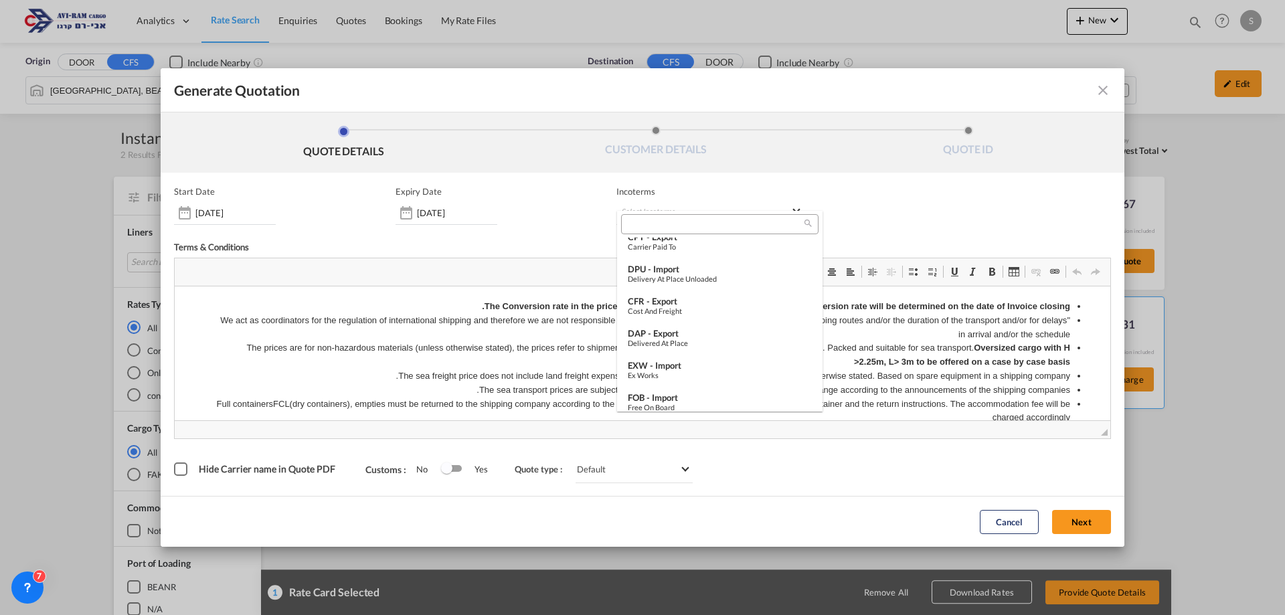
scroll to position [469, 0]
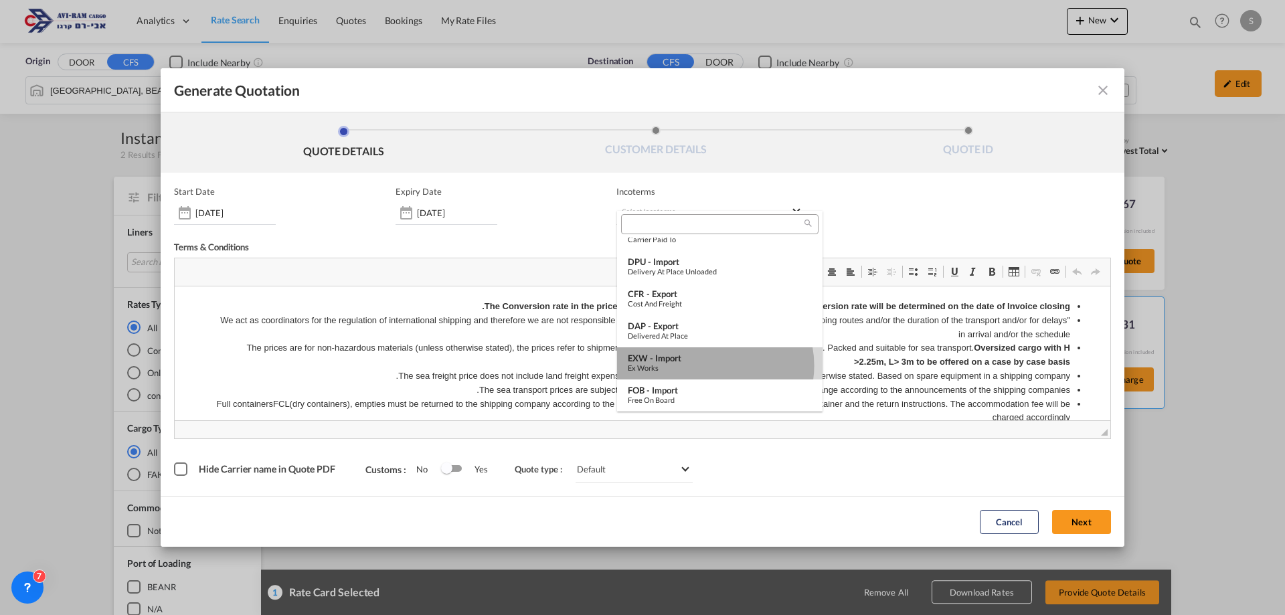
click at [714, 365] on div "Ex Works" at bounding box center [720, 367] width 184 height 9
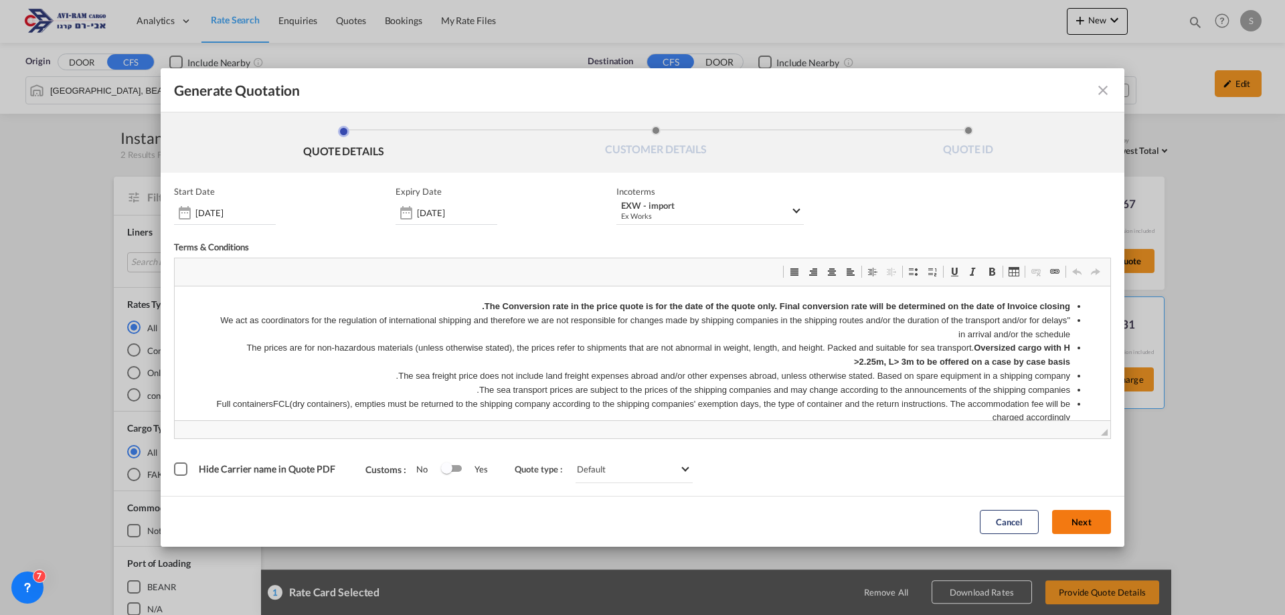
click at [1085, 523] on button "Next" at bounding box center [1081, 522] width 59 height 24
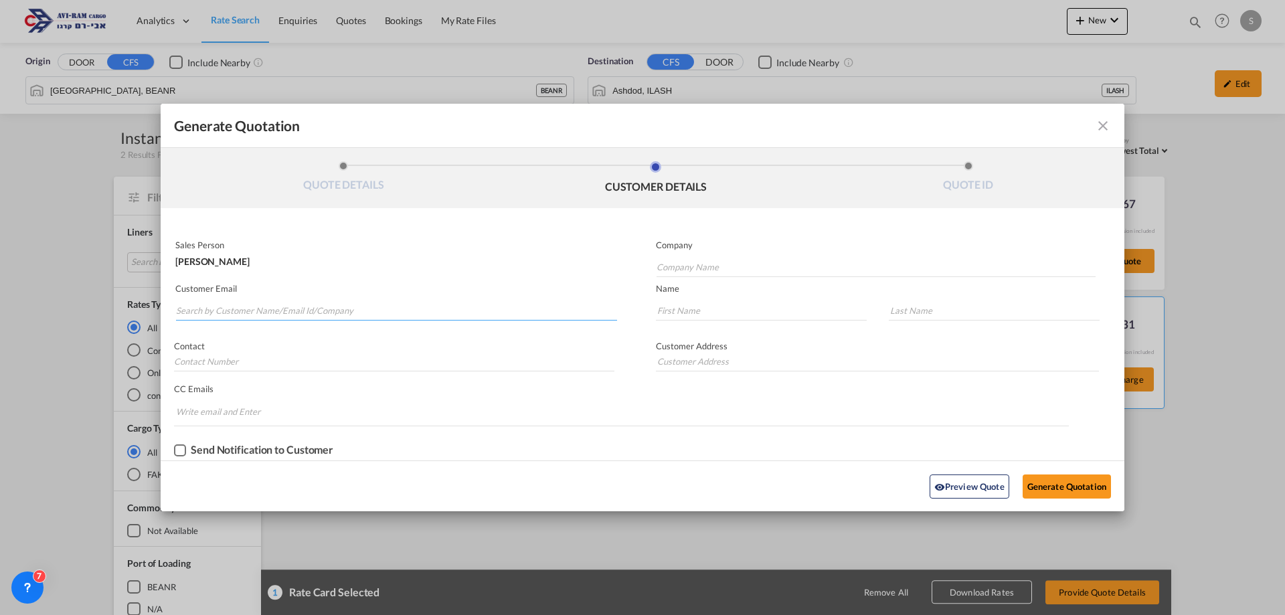
click at [327, 310] on input "Search by Customer Name/Email Id/Company" at bounding box center [396, 311] width 441 height 20
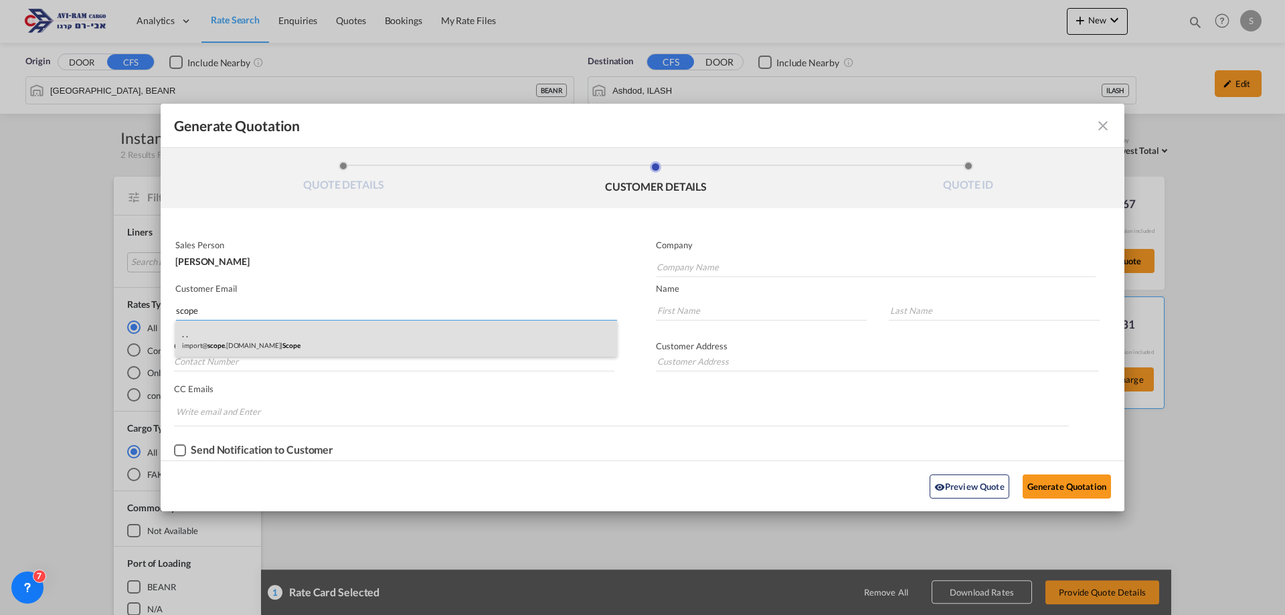
type input "scope"
click at [294, 341] on div ". . import@ scope .[DOMAIN_NAME] | Scope" at bounding box center [396, 339] width 442 height 36
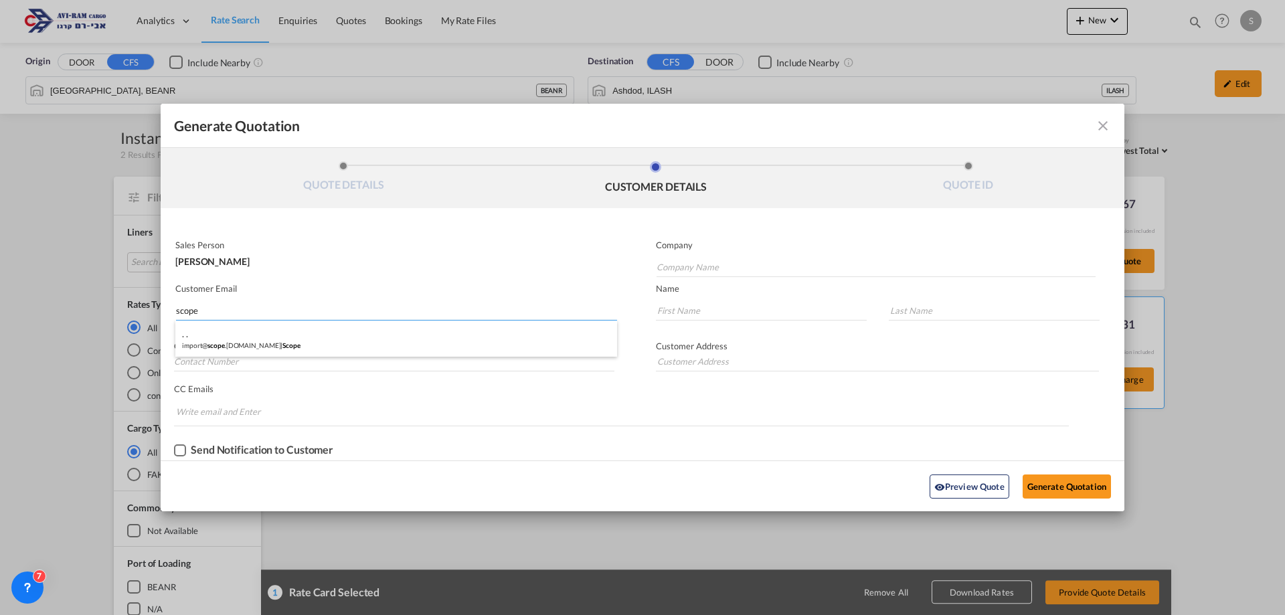
type input "Scope"
type input "[EMAIL_ADDRESS][DOMAIN_NAME]"
type input "."
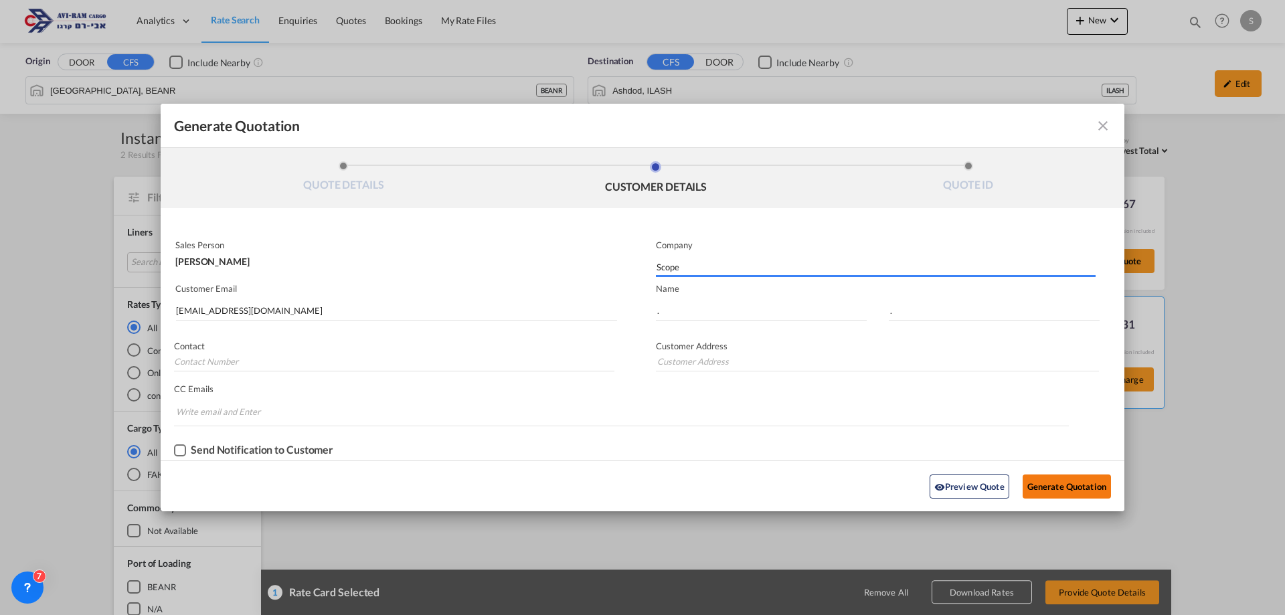
click at [1060, 484] on button "Generate Quotation" at bounding box center [1067, 487] width 88 height 24
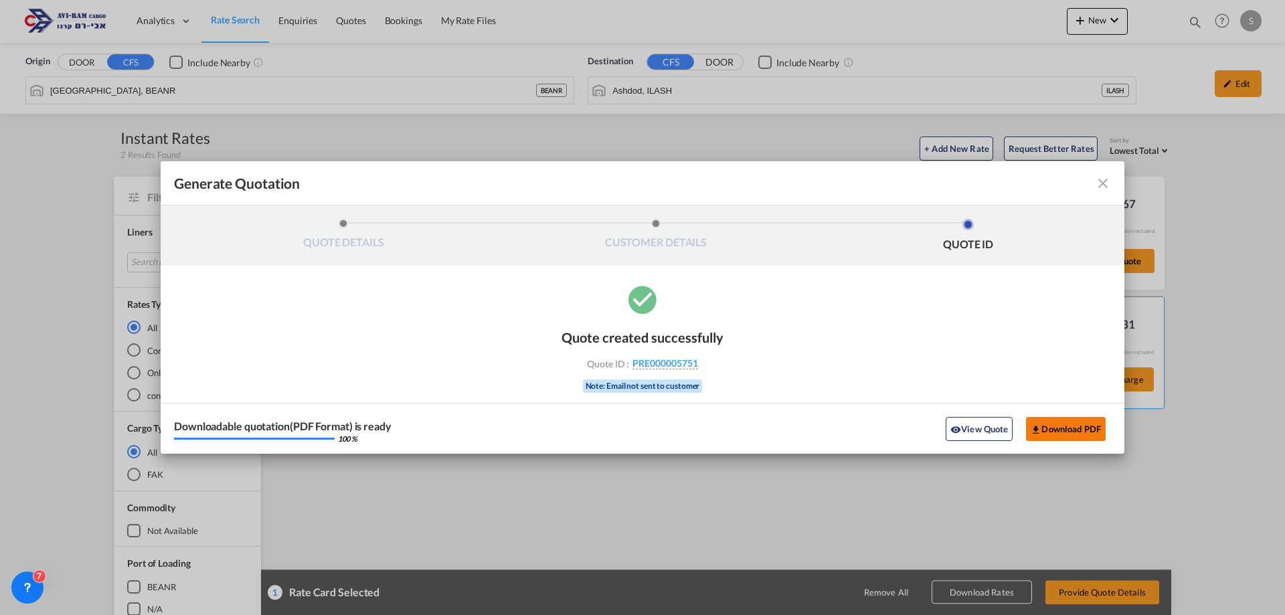
click at [1087, 423] on button "Download PDF" at bounding box center [1066, 429] width 80 height 24
click at [1104, 179] on md-icon "icon-close fg-AAA8AD cursor m-0" at bounding box center [1103, 183] width 16 height 16
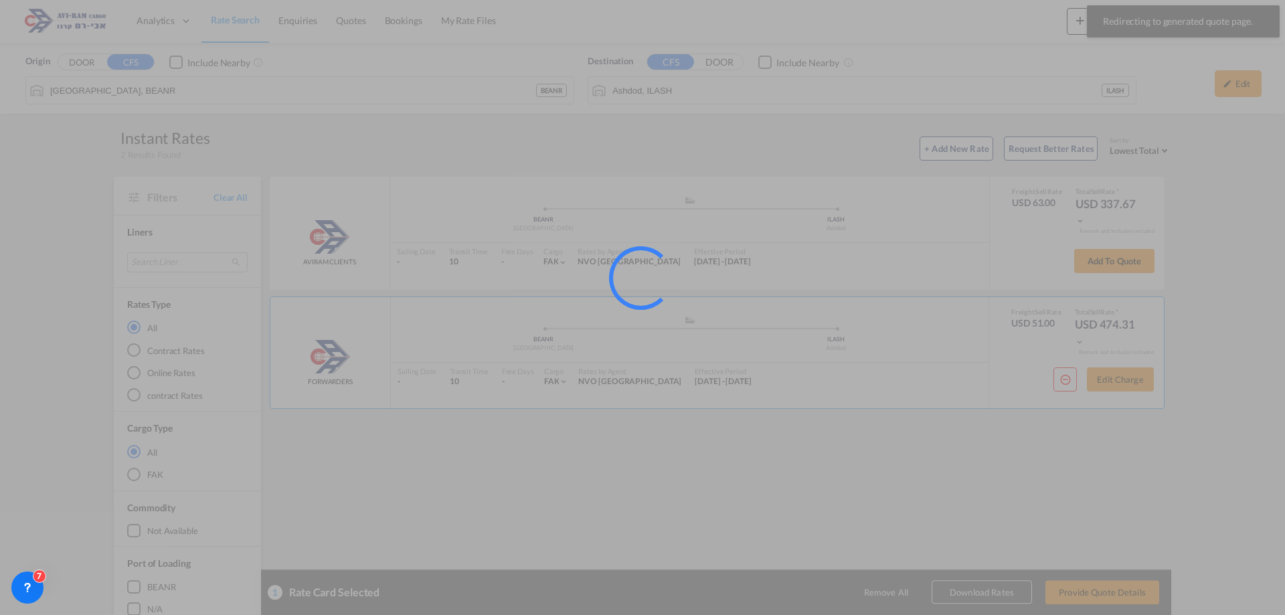
drag, startPoint x: 209, startPoint y: 25, endPoint x: 234, endPoint y: 22, distance: 25.0
click at [234, 22] on div at bounding box center [642, 307] width 1285 height 615
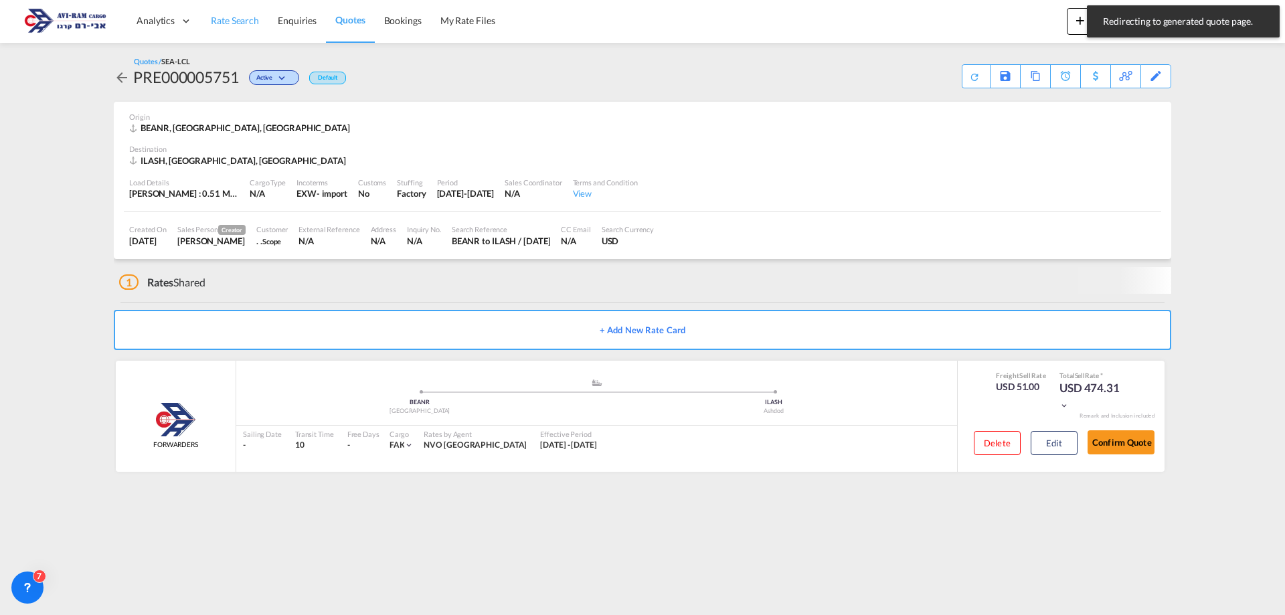
click at [234, 22] on span "Rate Search" at bounding box center [235, 20] width 48 height 11
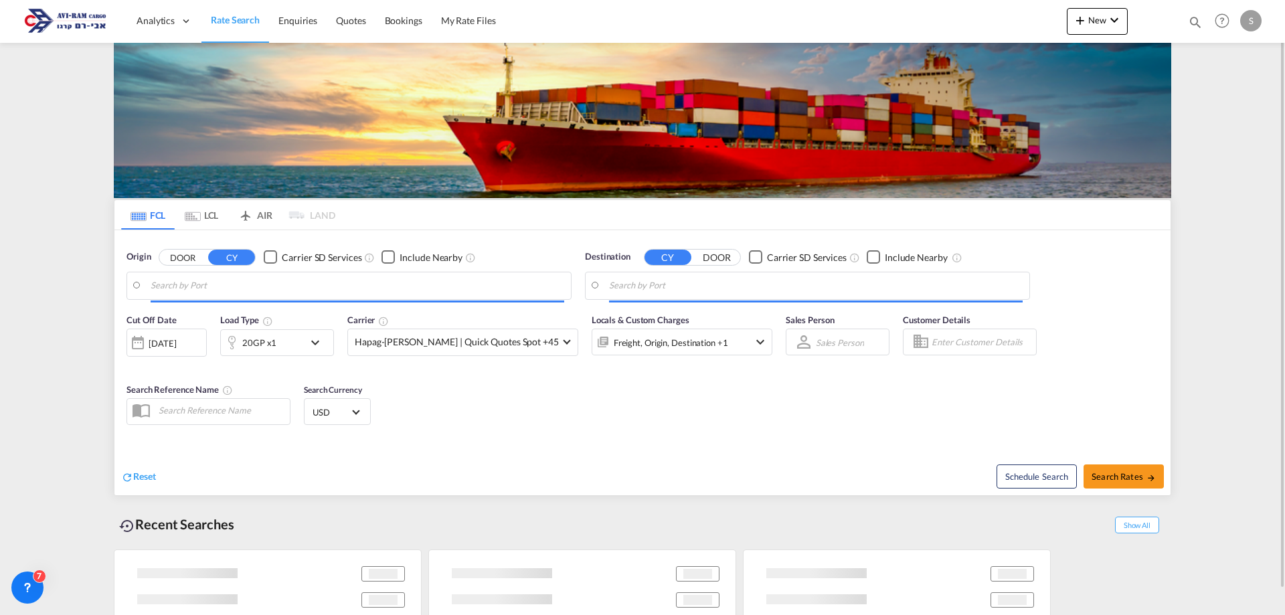
type input "[GEOGRAPHIC_DATA], PLGDY"
type input "[GEOGRAPHIC_DATA], [GEOGRAPHIC_DATA]"
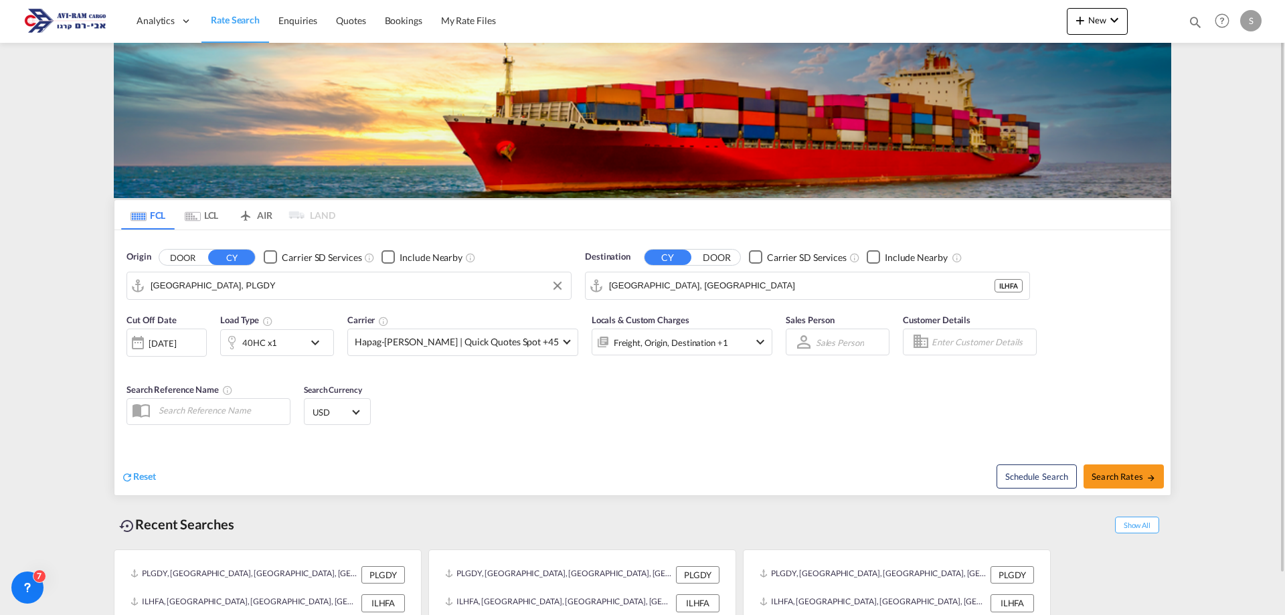
click at [201, 286] on input "[GEOGRAPHIC_DATA], PLGDY" at bounding box center [358, 286] width 414 height 20
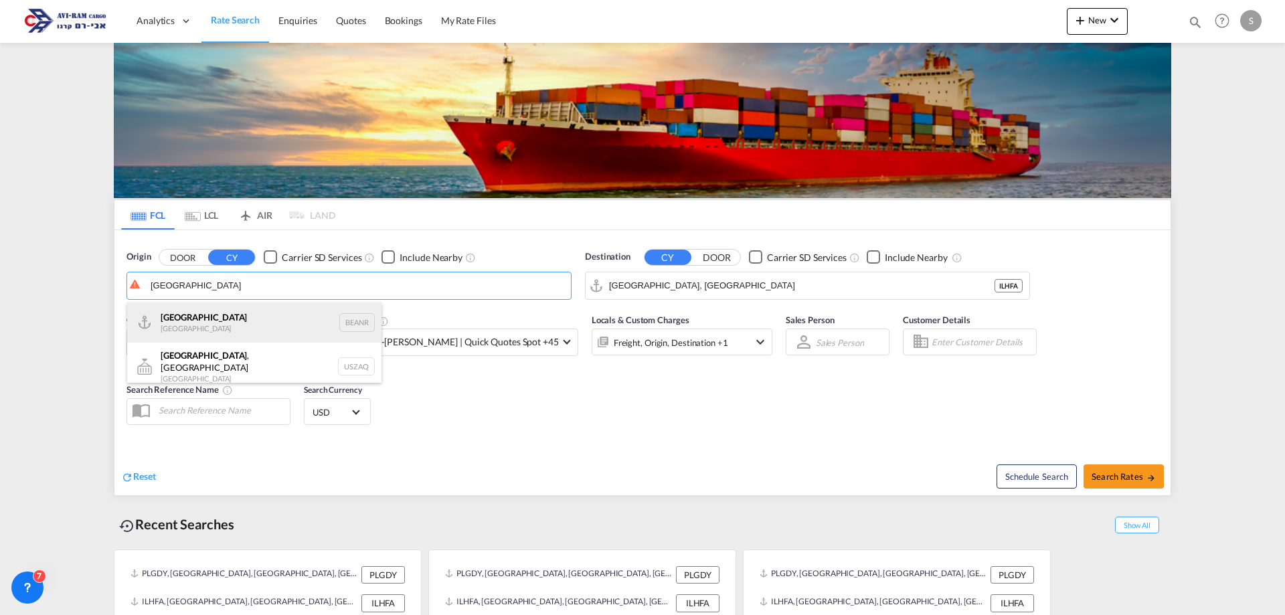
click at [206, 324] on div "Antwerp [GEOGRAPHIC_DATA] BEANR" at bounding box center [254, 323] width 254 height 40
type input "[GEOGRAPHIC_DATA], BEANR"
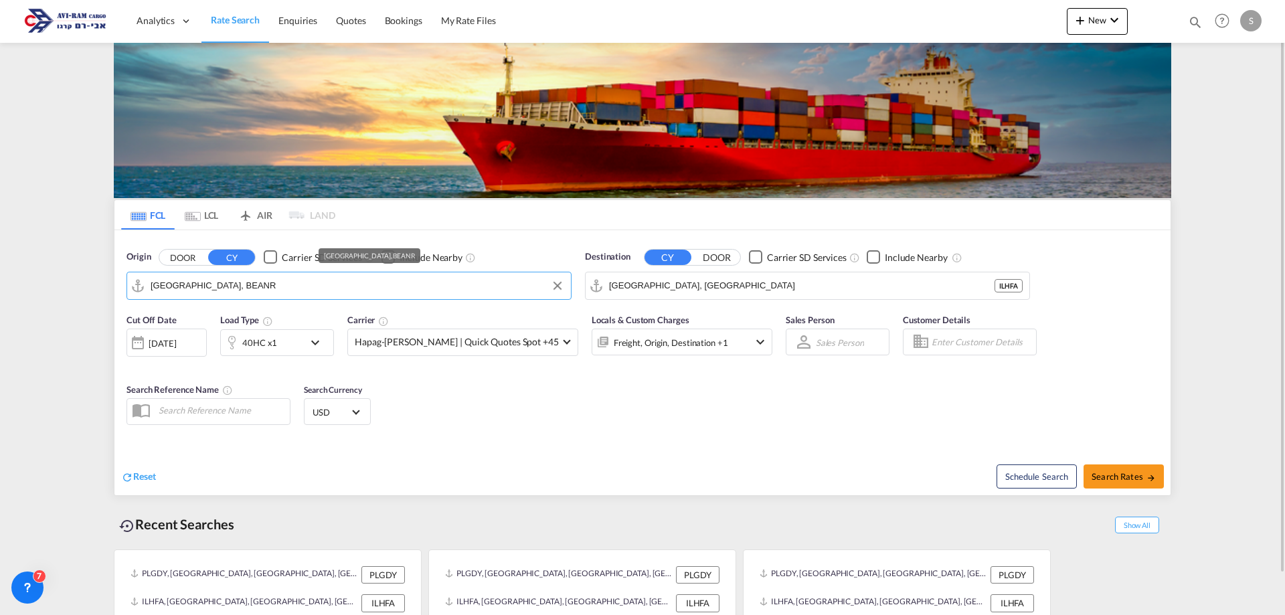
click at [264, 339] on div "40HC x1" at bounding box center [259, 342] width 35 height 19
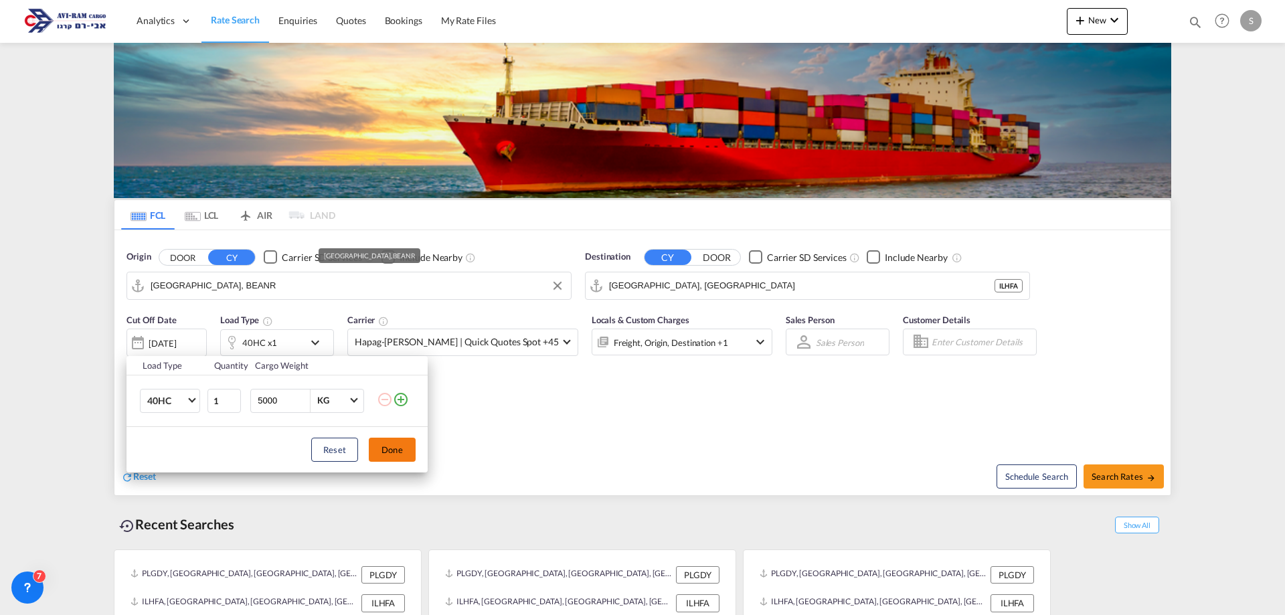
click at [396, 441] on button "Done" at bounding box center [392, 450] width 47 height 24
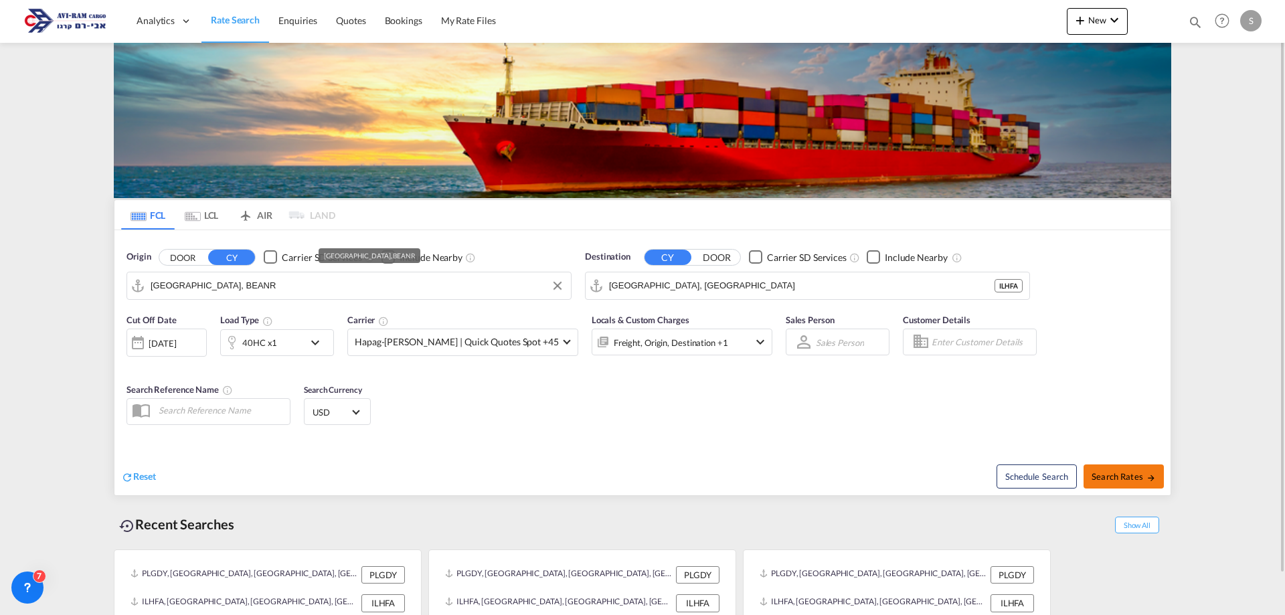
click at [1144, 469] on button "Search Rates" at bounding box center [1124, 477] width 80 height 24
type input "BEANR to ILHFA / [DATE]"
